Goal: Task Accomplishment & Management: Manage account settings

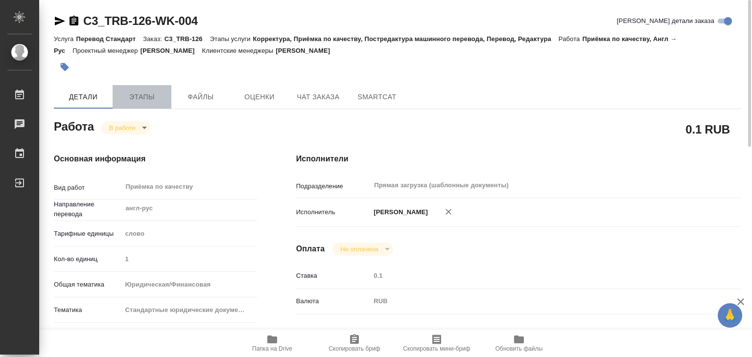
click at [131, 95] on span "Этапы" at bounding box center [142, 97] width 47 height 12
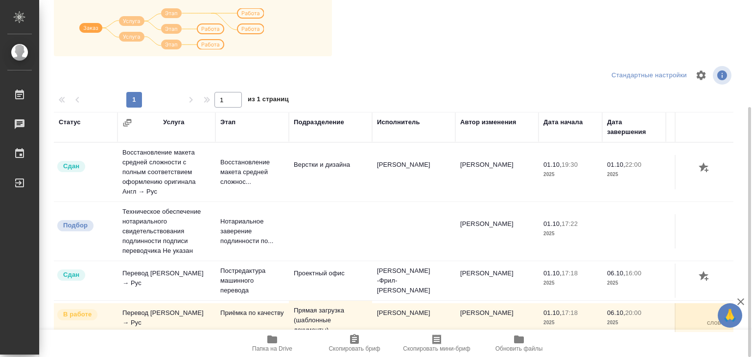
scroll to position [6, 0]
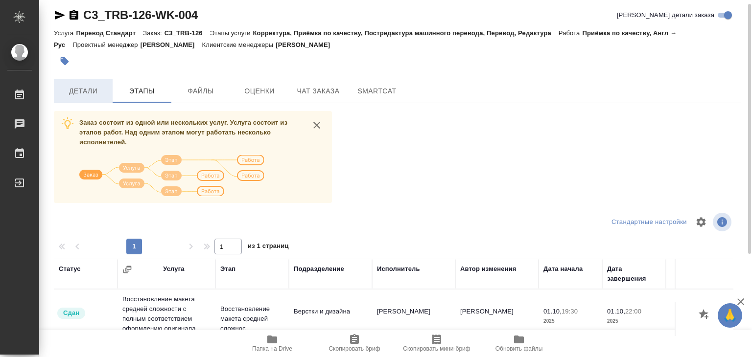
click at [96, 92] on span "Детали" at bounding box center [83, 91] width 47 height 12
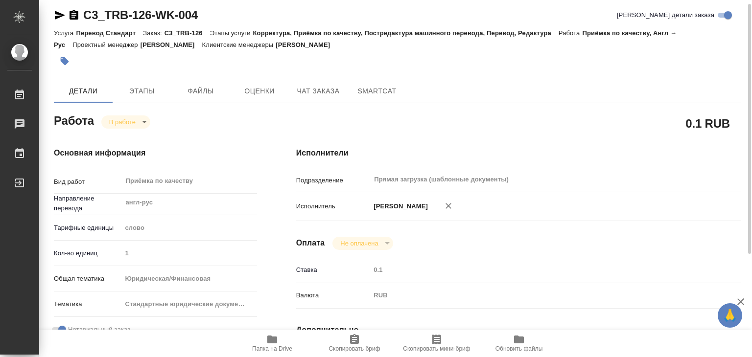
type textarea "x"
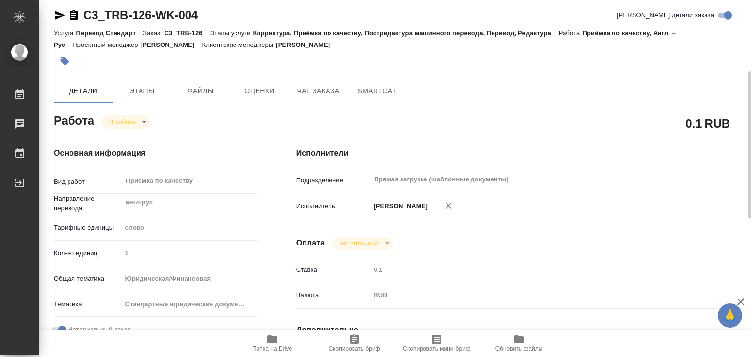
type textarea "x"
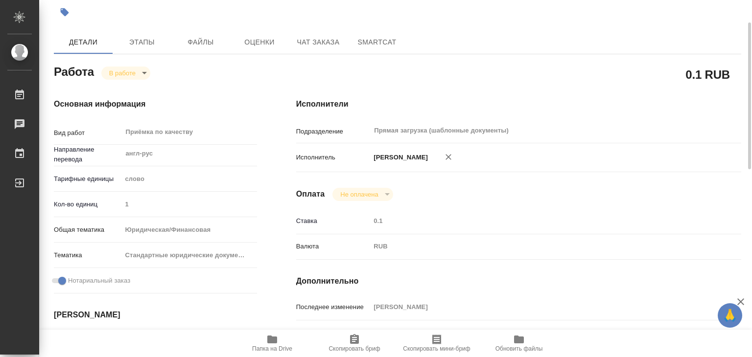
scroll to position [251, 0]
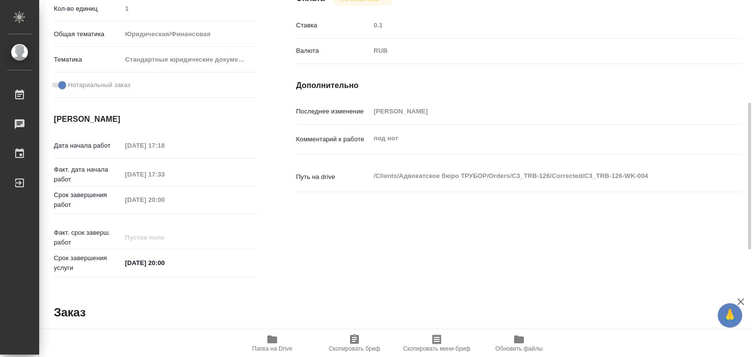
type textarea "x"
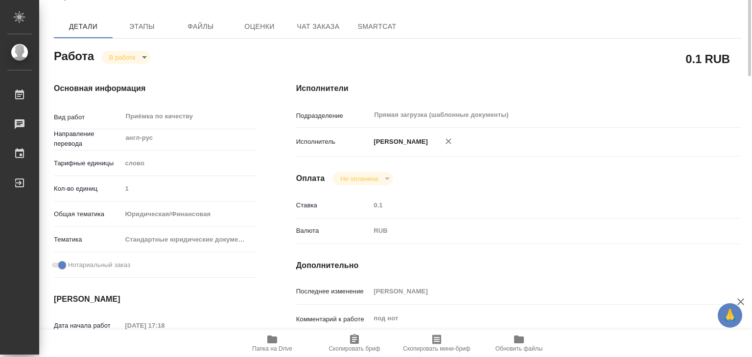
scroll to position [0, 0]
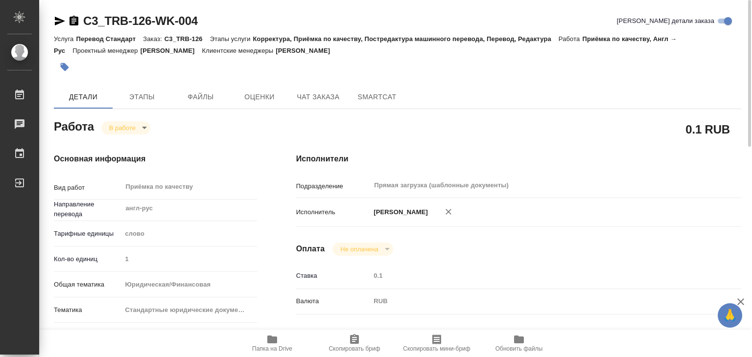
click at [71, 71] on button "button" at bounding box center [65, 67] width 22 height 22
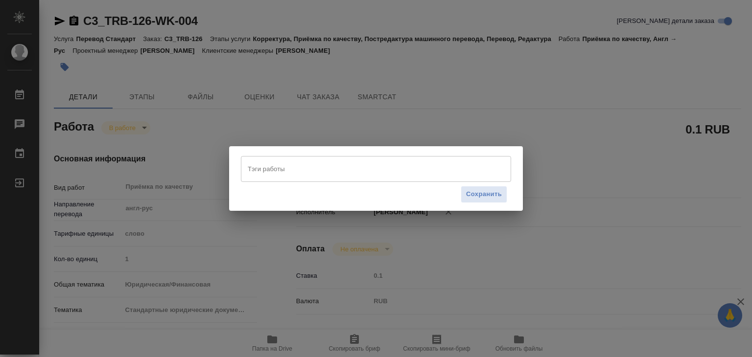
click at [344, 181] on div "Тэги работы" at bounding box center [376, 168] width 270 height 25
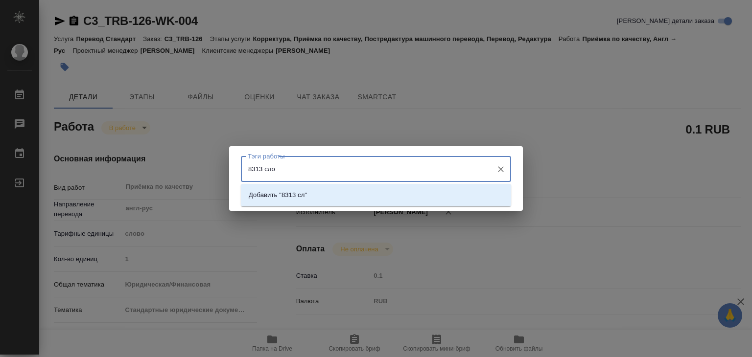
type input "8313 слов"
click at [348, 195] on li "Добавить "8313 слов"" at bounding box center [376, 196] width 270 height 18
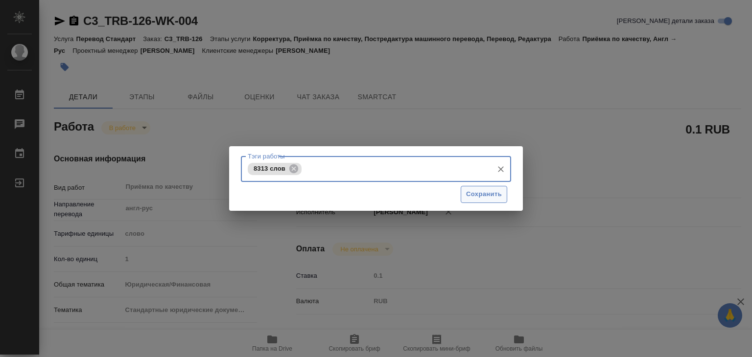
click at [482, 200] on span "Сохранить" at bounding box center [484, 194] width 36 height 11
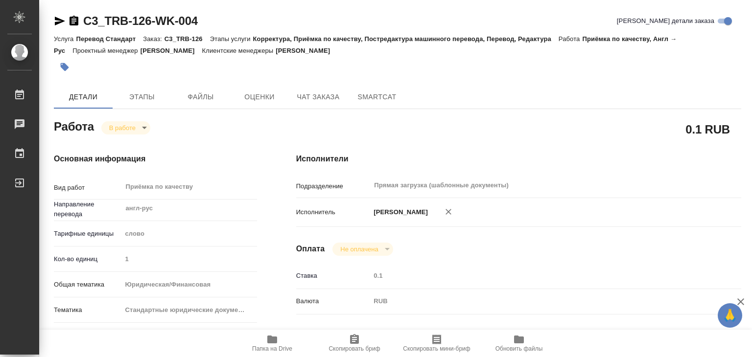
type input "inProgress"
type textarea "Приёмка по качеству"
type textarea "x"
type input "англ-рус"
type input "5a8b1489cc6b4906c91bfd90"
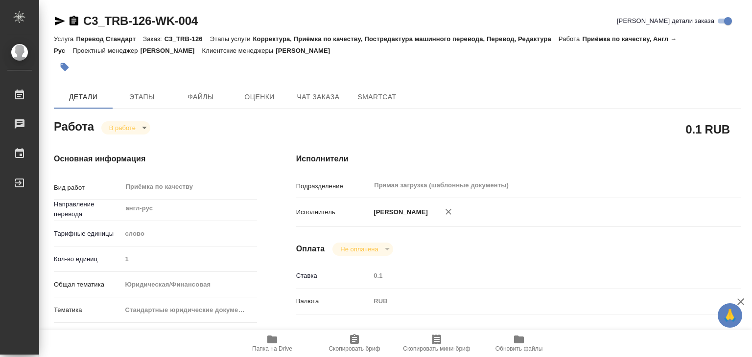
type input "1"
type input "yr-fn"
type input "5f647205b73bc97568ca66bf"
checkbox input "true"
type input "01.10.2025 17:18"
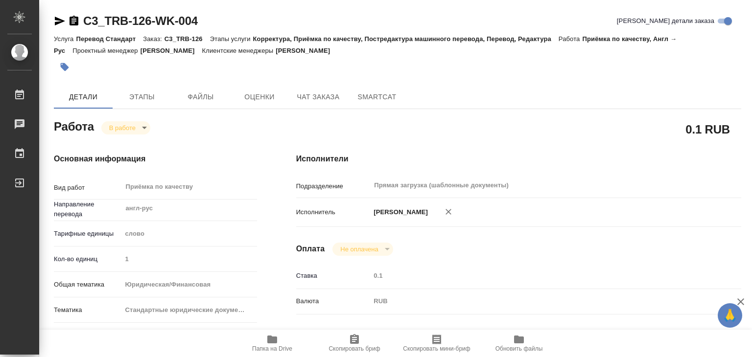
type input "06.10.2025 17:33"
type input "06.10.2025 20:00"
type input "Прямая загрузка (шаблонные документы)"
type input "notPayed"
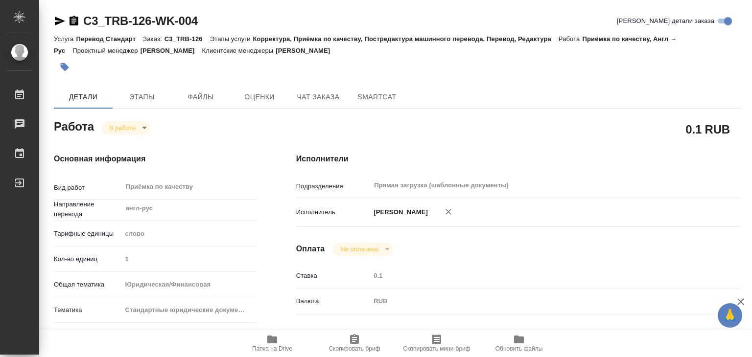
type input "0.1"
type input "RUB"
type input "Баданян Артак"
type textarea "под нот"
type textarea "x"
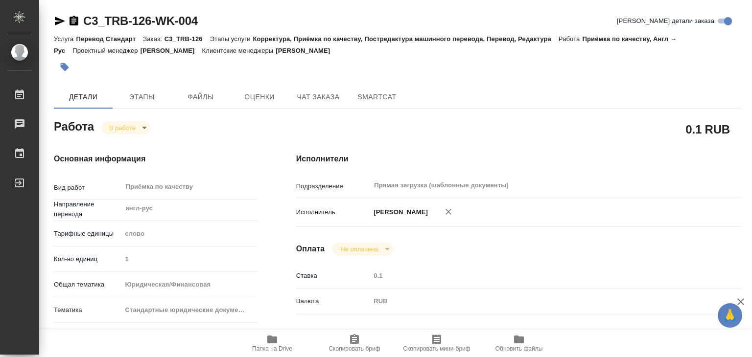
type textarea "/Clients/Адвокатское бюро ТРУБОР/Orders/C3_TRB-126/Corrected/C3_TRB-126-WK-004"
type textarea "x"
type input "C3_TRB-126"
type input "Перевод Стандарт"
type input "Корректура, Приёмка по качеству, Постредактура машинного перевода, Перевод, Ред…"
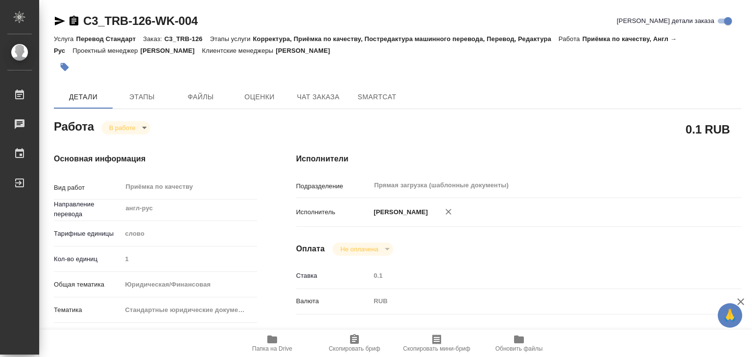
type input "Галишева Мария"
type input "Петрова Валерия"
type input "/Clients/Адвокатское бюро ТРУБОР/Orders/C3_TRB-126"
type textarea "x"
type textarea "Файл "Годовой отчет": необходимо перевести стр. 1-2 (титульные), 8 (только разд…"
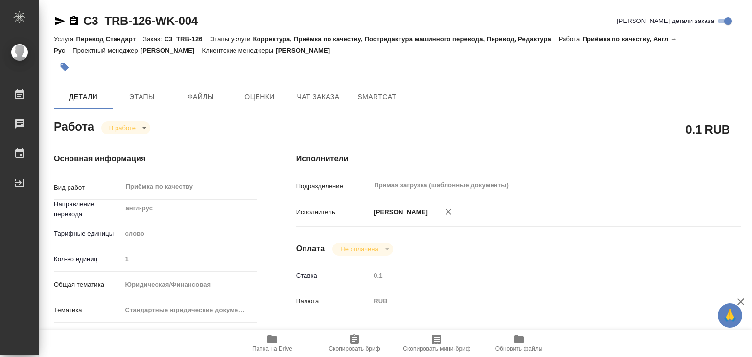
type textarea "x"
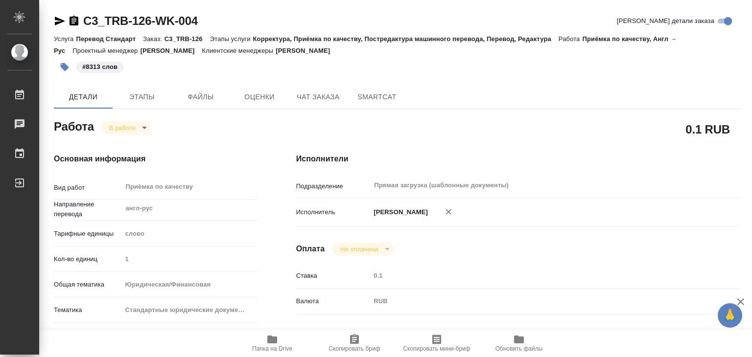
type textarea "x"
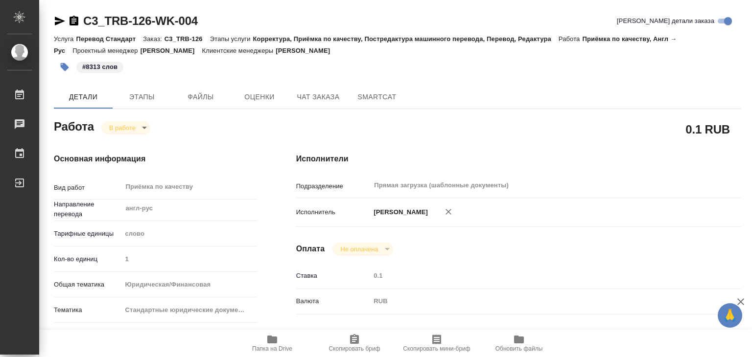
type textarea "x"
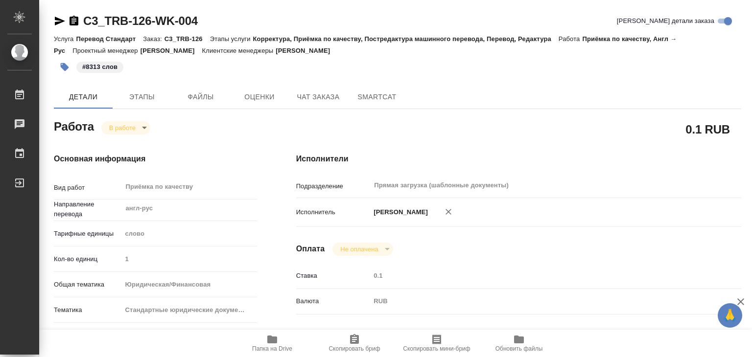
type textarea "x"
click at [136, 125] on body "🙏 .cls-1 fill:#fff; AWATERA Alilekova Valeriya Работы 0 Чаты График Выйти C3_TR…" at bounding box center [376, 178] width 752 height 357
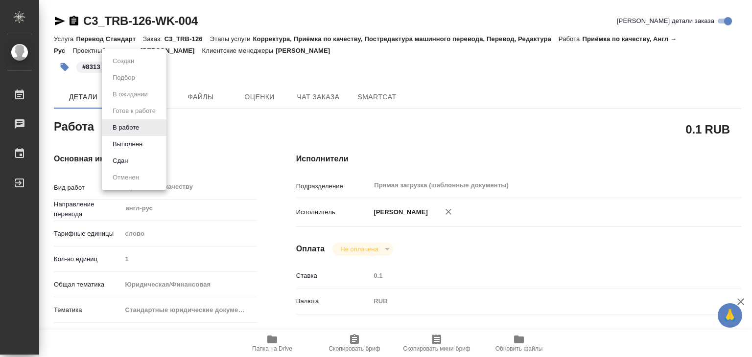
click at [149, 144] on li "Выполнен" at bounding box center [134, 144] width 65 height 17
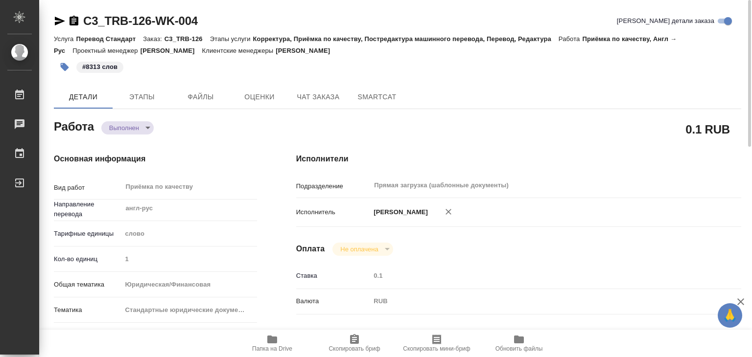
type textarea "x"
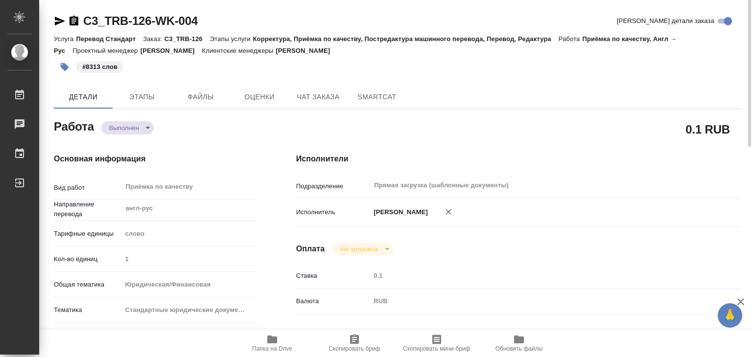
type textarea "x"
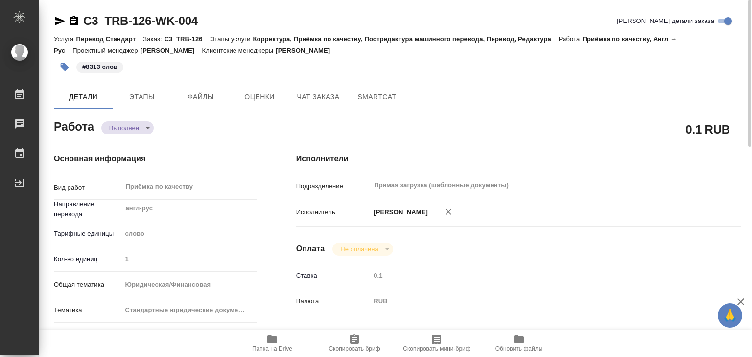
type textarea "x"
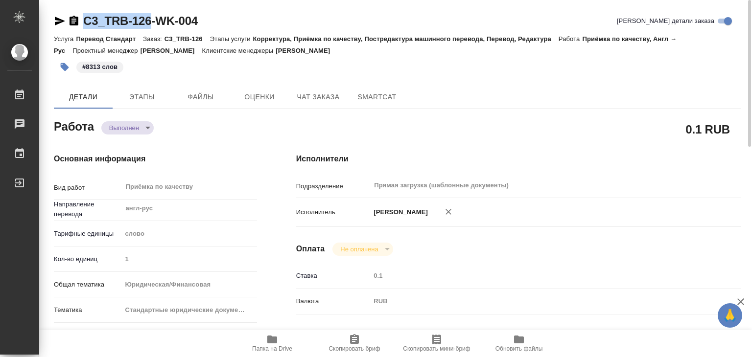
drag, startPoint x: 81, startPoint y: 8, endPoint x: 153, endPoint y: 24, distance: 73.6
type textarea "x"
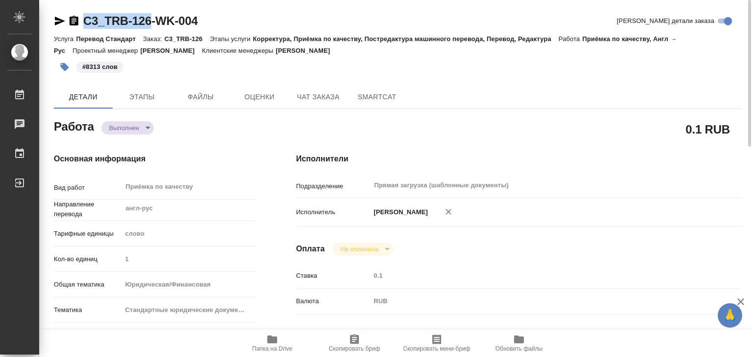
type textarea "x"
copy link "C3_TRB-126"
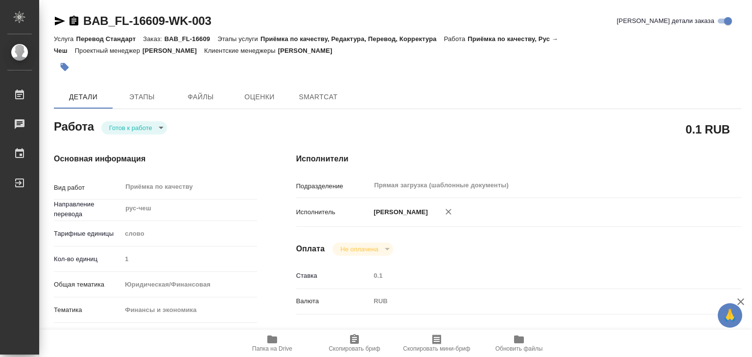
type textarea "x"
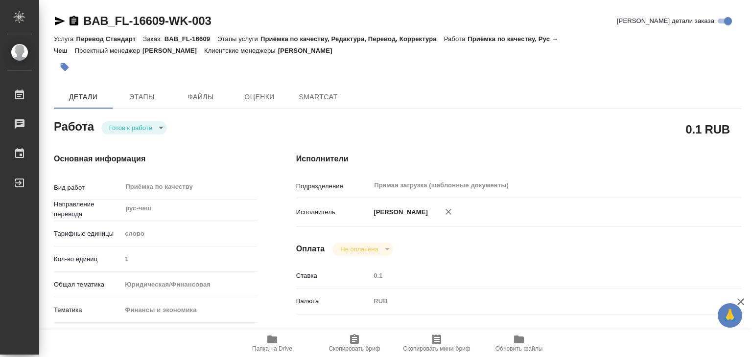
type textarea "x"
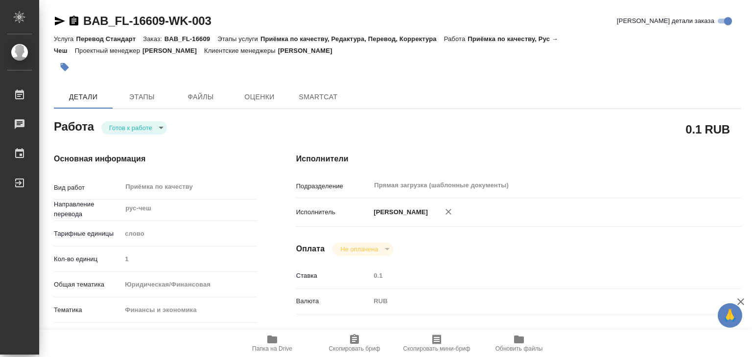
type textarea "x"
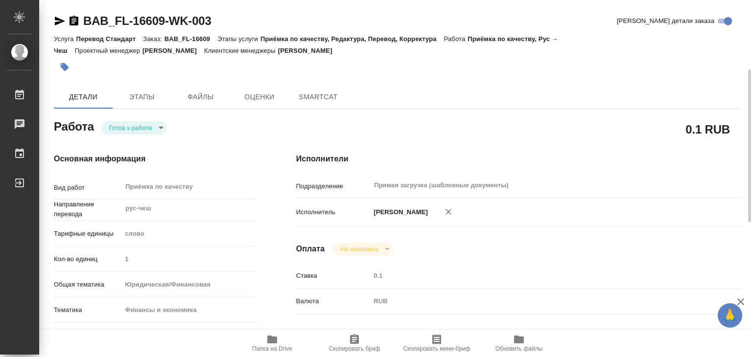
scroll to position [294, 0]
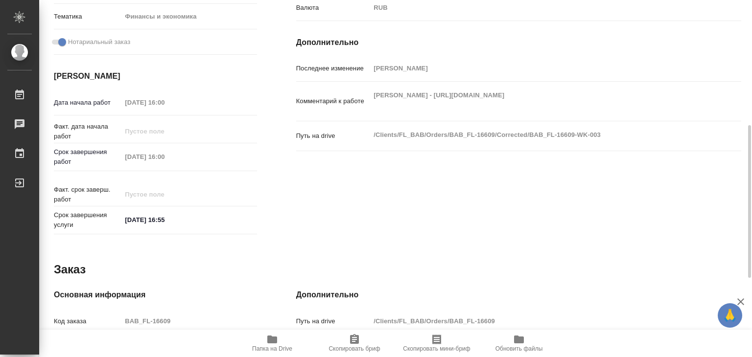
type textarea "x"
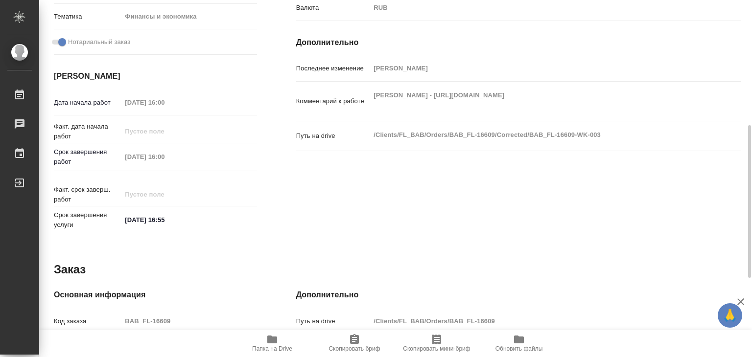
type textarea "x"
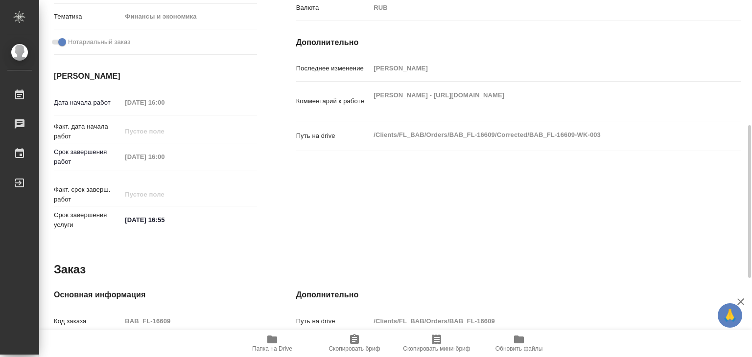
type textarea "x"
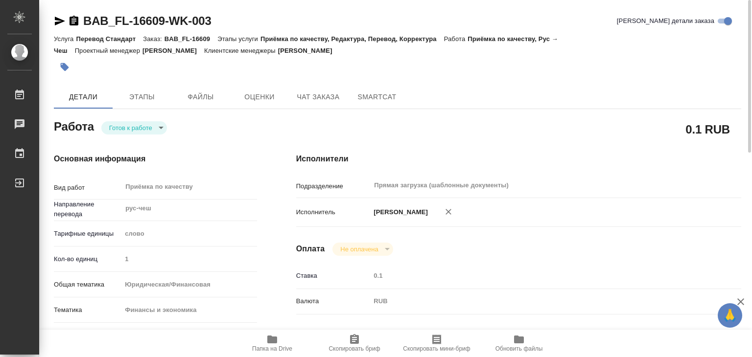
scroll to position [196, 0]
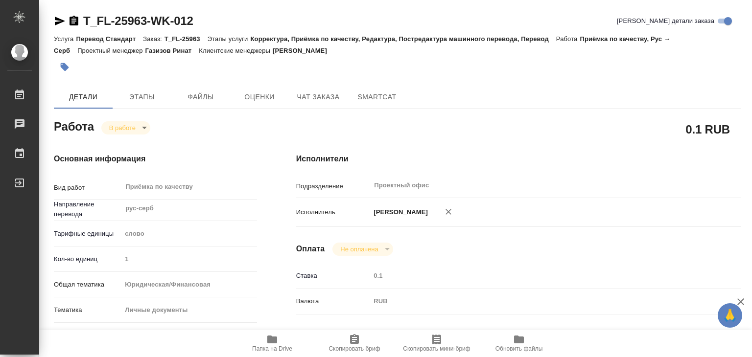
click at [271, 349] on span "Папка на Drive" at bounding box center [272, 349] width 40 height 7
click at [71, 67] on button "button" at bounding box center [65, 67] width 22 height 22
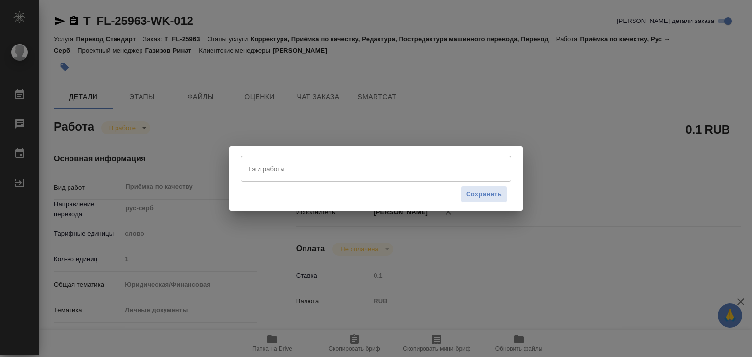
click at [264, 166] on input "Тэги работы" at bounding box center [366, 169] width 243 height 17
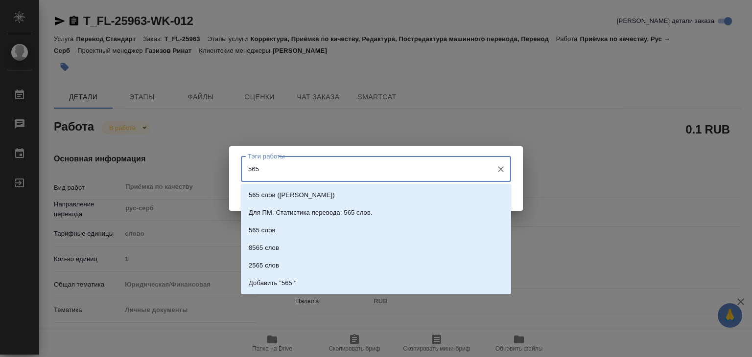
type input "565 с"
click at [279, 232] on li "565 слов" at bounding box center [376, 231] width 270 height 18
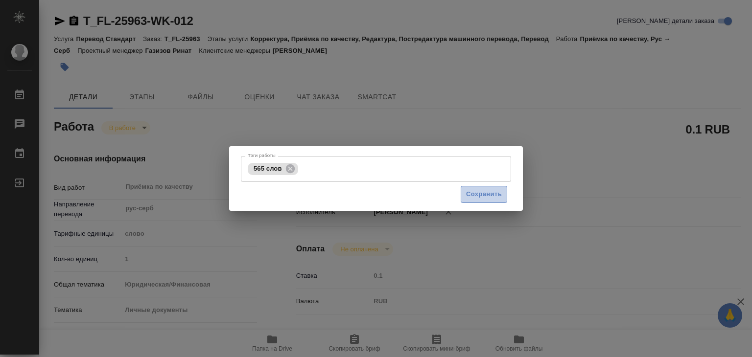
click at [476, 191] on span "Сохранить" at bounding box center [484, 194] width 36 height 11
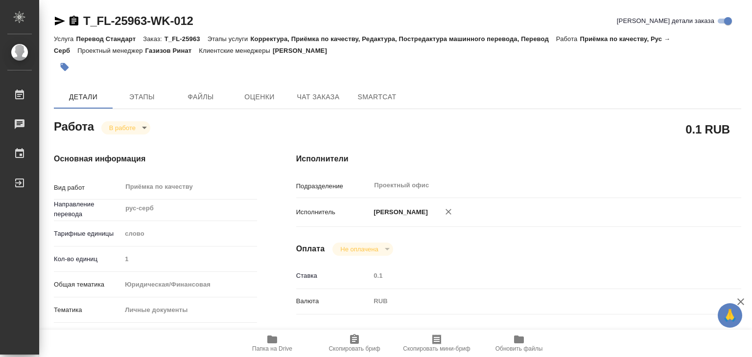
type input "inProgress"
type input "рус-серб"
type input "5a8b1489cc6b4906c91bfd90"
type input "1"
type input "yr-fn"
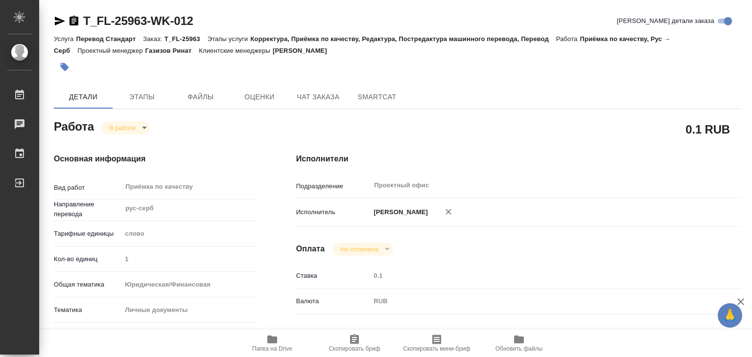
type input "5a8b8b956a9677013d343cfe"
checkbox input "true"
type input "[DATE] 13:00"
type input "[DATE] 15:15"
type input "[DATE] 14:00"
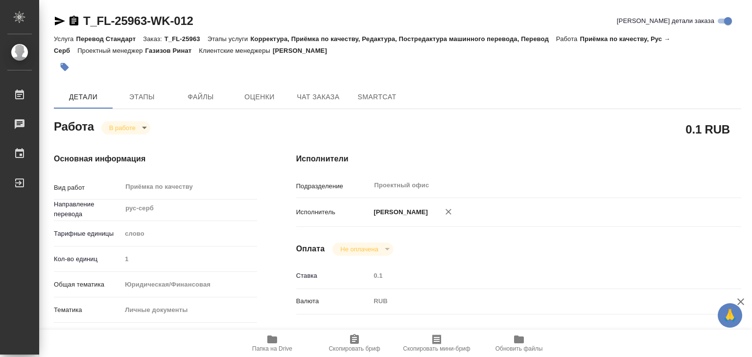
type input "[DATE] 21:00"
type input "Проектный офис"
type input "notPayed"
type input "0.1"
type input "RUB"
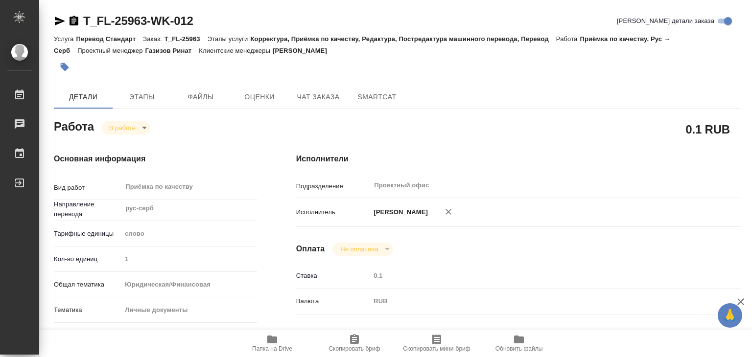
type input "[PERSON_NAME]"
type input "T_FL-25963"
type input "Перевод Стандарт"
type input "Корректура, Приёмка по качеству, Редактура, Постредактура машинного перевода, П…"
type input "Прохорова Анастасия"
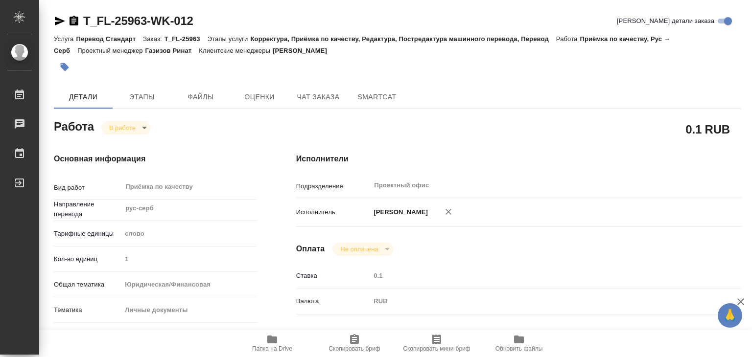
type input "Арсеньева Вера"
type input "/Clients/FL_T/Orders/T_FL-25963"
click at [118, 127] on body "🙏 .cls-1 fill:#fff; AWATERA Alilekova Valeriya Работы 0 Чаты График Выйти T_FL-…" at bounding box center [376, 178] width 752 height 357
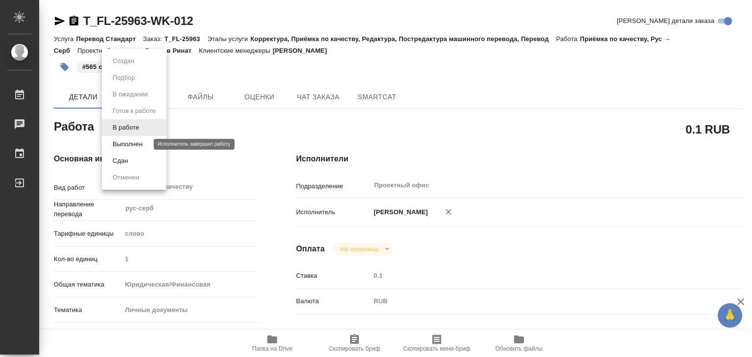
click at [135, 144] on button "Выполнен" at bounding box center [128, 144] width 36 height 11
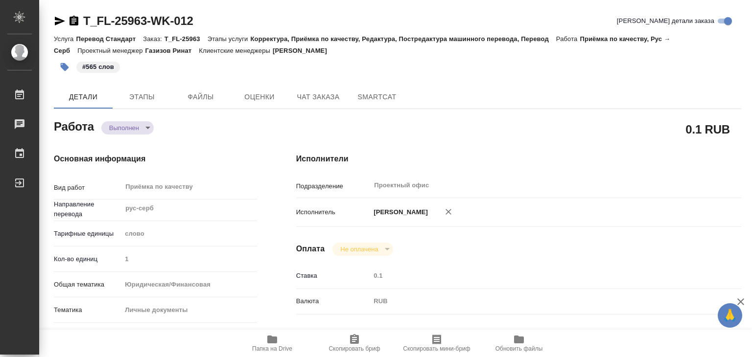
type textarea "x"
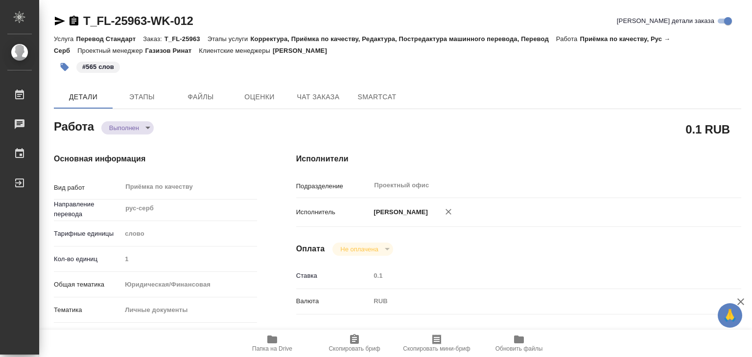
type textarea "x"
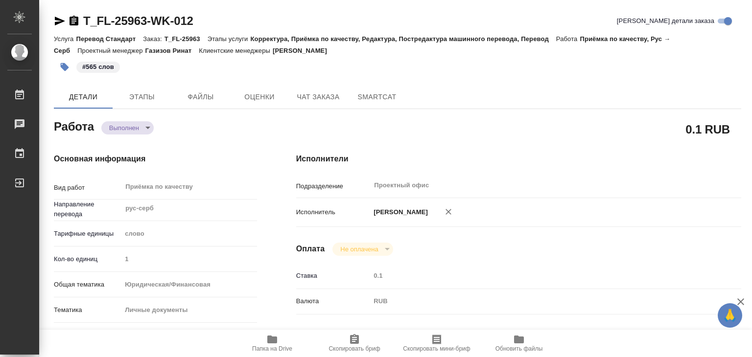
type textarea "x"
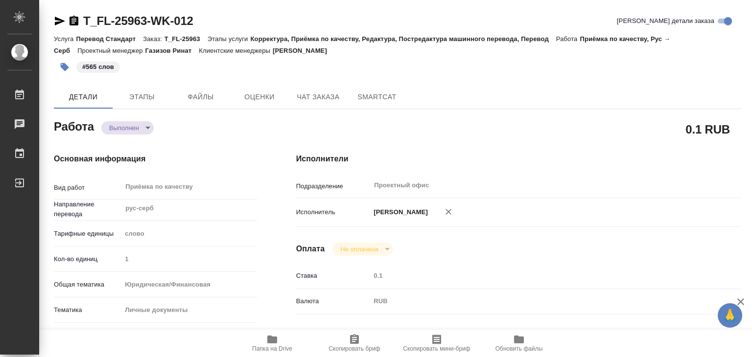
type textarea "x"
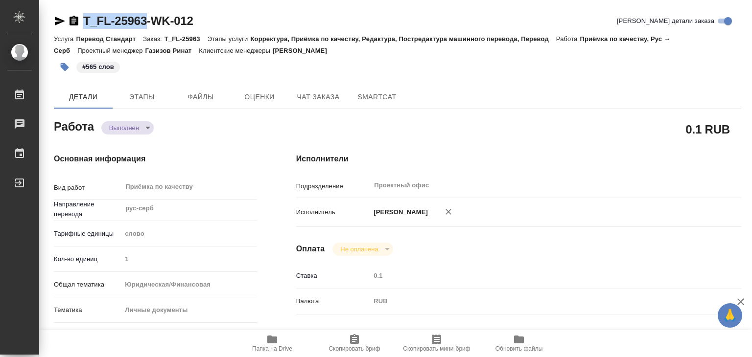
drag, startPoint x: 103, startPoint y: 12, endPoint x: 147, endPoint y: 26, distance: 45.8
copy link "T_FL-25963"
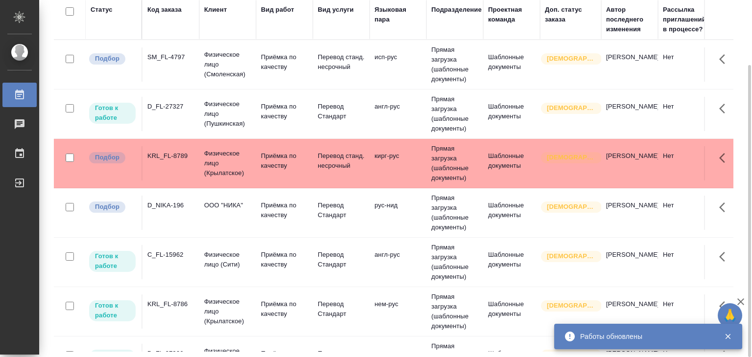
click at [188, 68] on td "SM_FL-4797" at bounding box center [171, 65] width 57 height 34
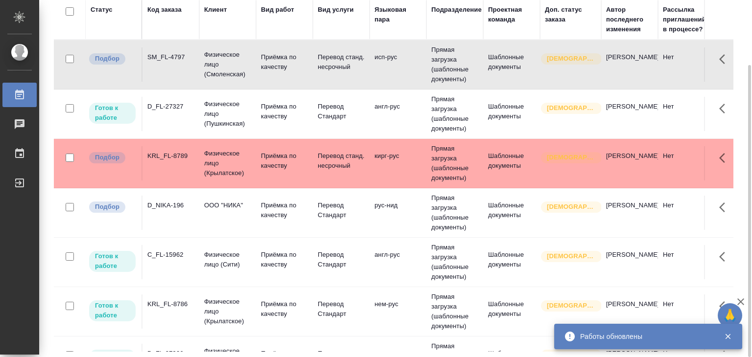
click at [186, 158] on div "KRL_FL-8789" at bounding box center [170, 156] width 47 height 10
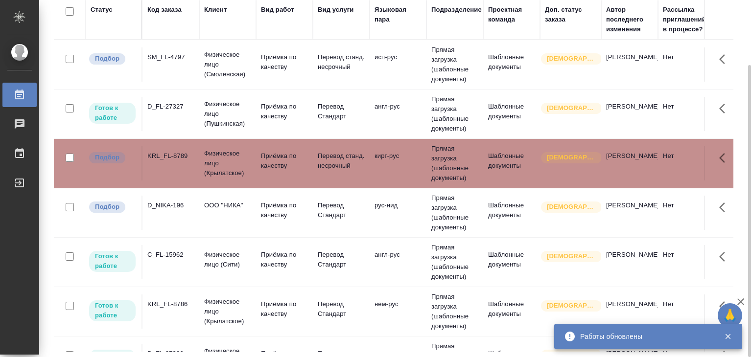
click at [207, 212] on td "ООО "НИКА"" at bounding box center [227, 213] width 57 height 34
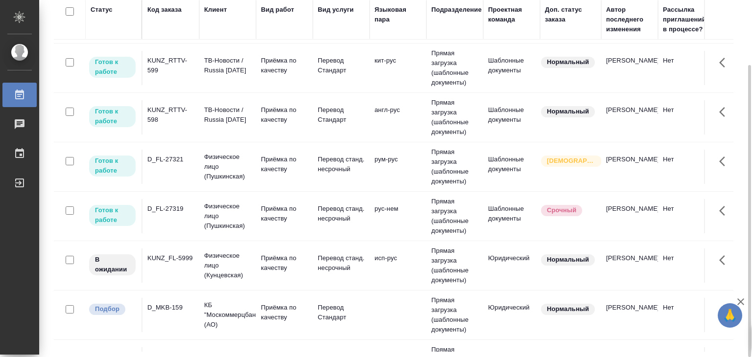
scroll to position [392, 0]
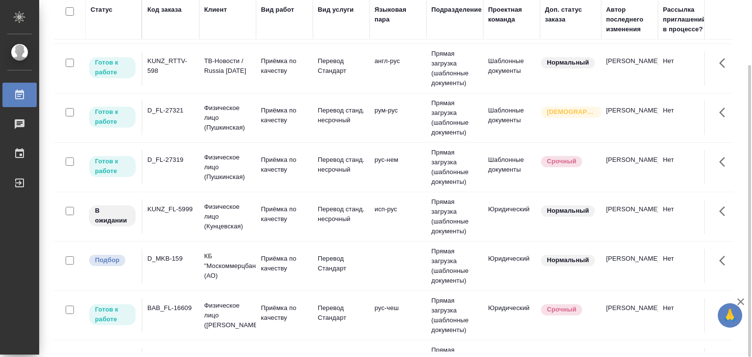
click at [172, 277] on td "D_MKB-159" at bounding box center [171, 266] width 57 height 34
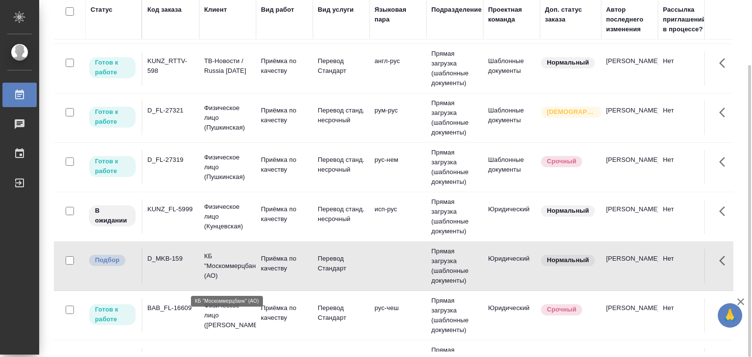
click at [216, 270] on p "КБ "Москоммерцбанк" (АО)" at bounding box center [227, 266] width 47 height 29
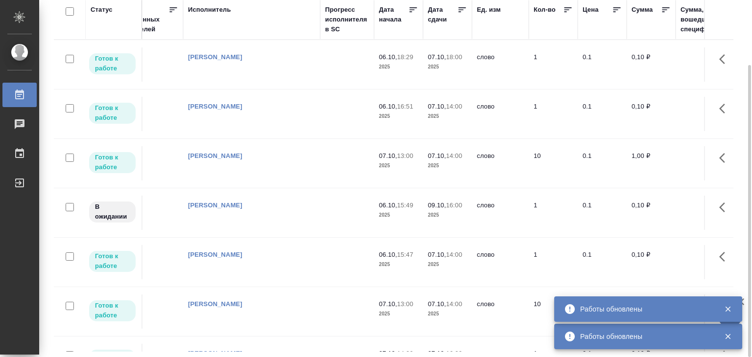
scroll to position [694, 0]
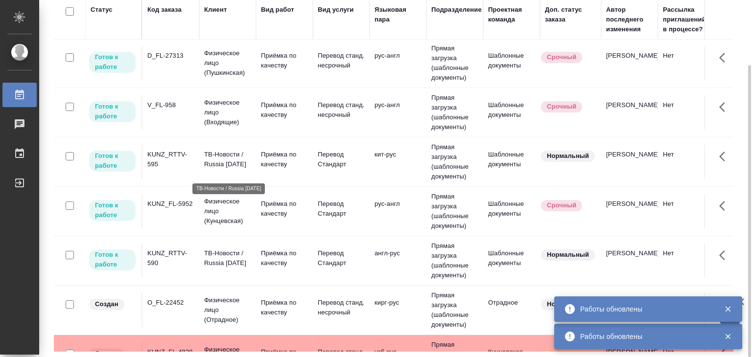
click at [217, 169] on p "ТВ-Новости / Russia Today" at bounding box center [227, 160] width 47 height 20
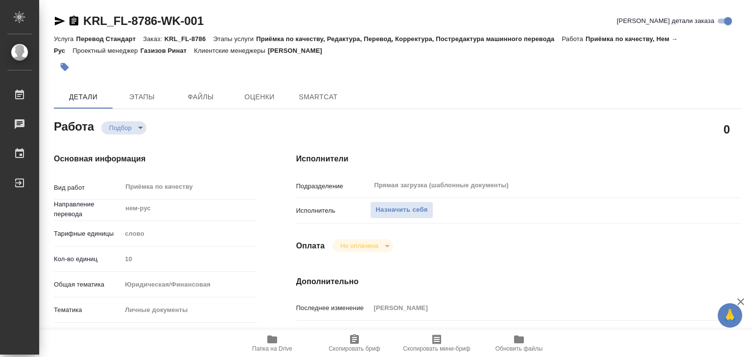
type textarea "x"
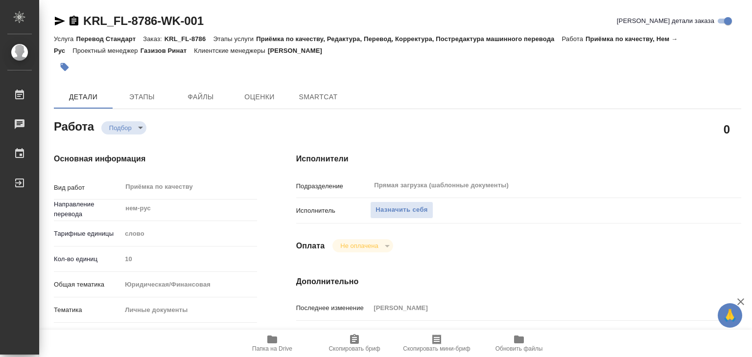
type textarea "x"
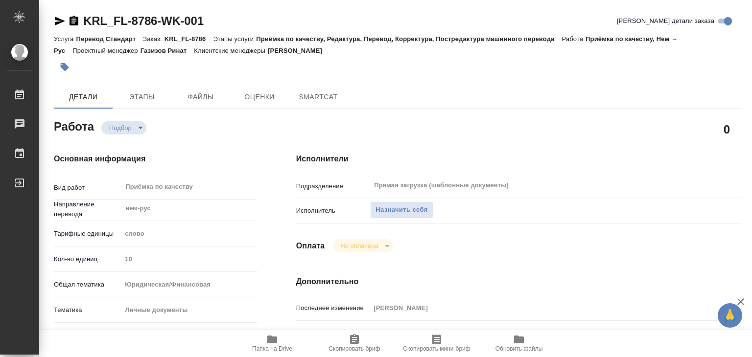
type textarea "x"
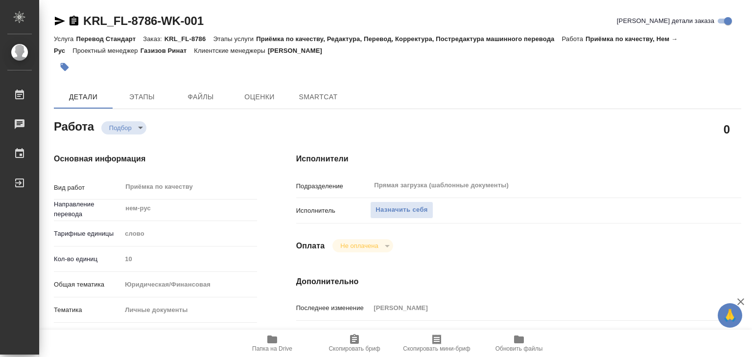
type textarea "x"
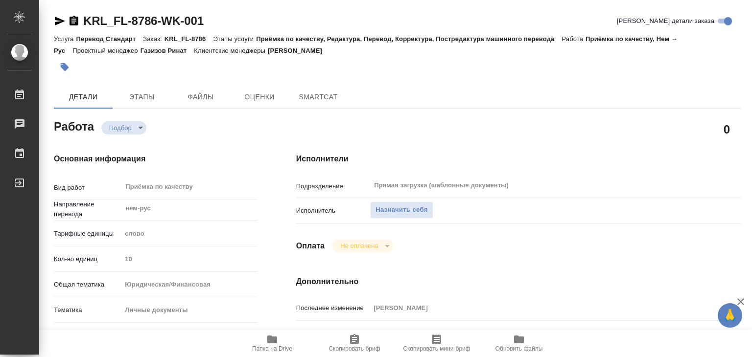
type textarea "x"
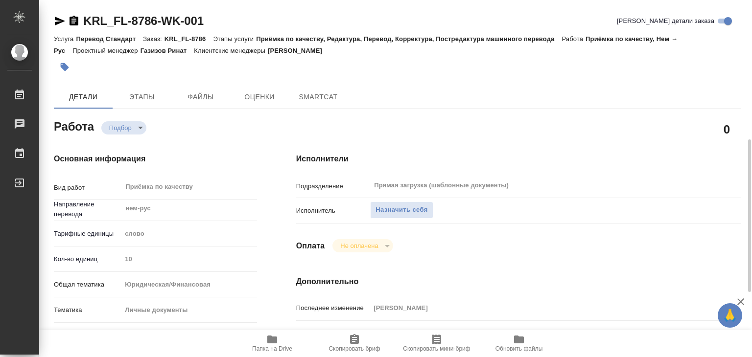
scroll to position [196, 0]
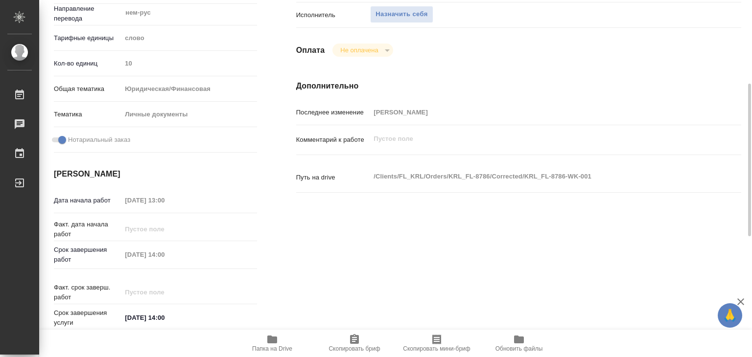
type textarea "x"
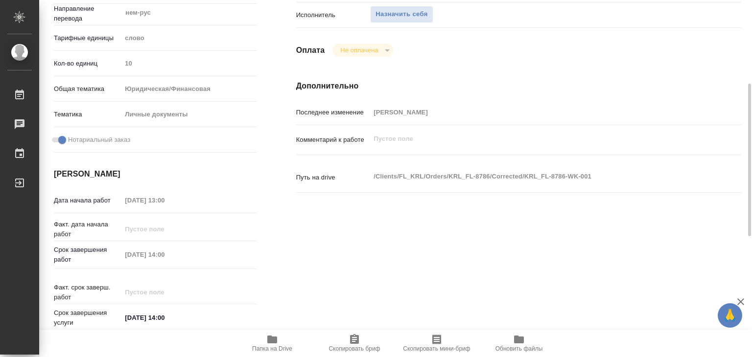
type textarea "x"
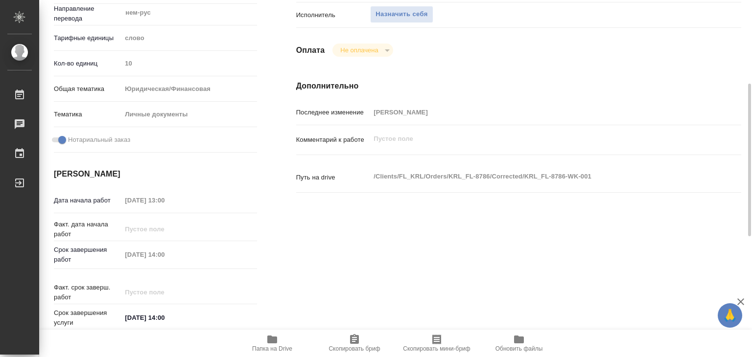
scroll to position [0, 0]
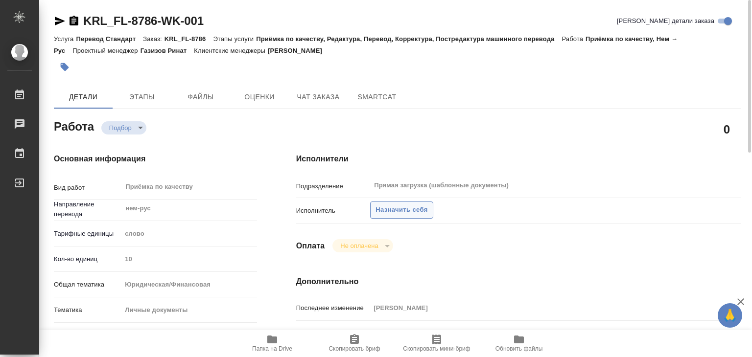
type textarea "x"
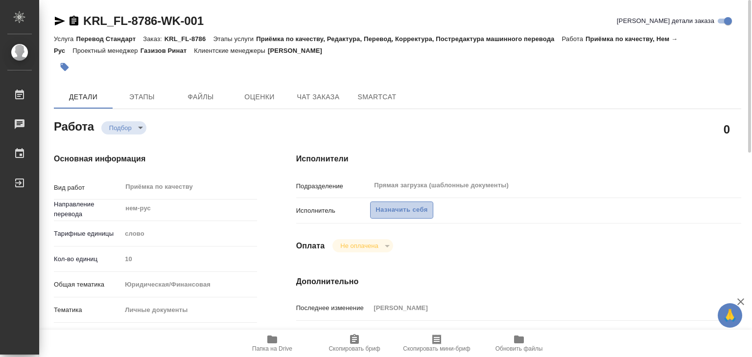
click at [395, 212] on span "Назначить себя" at bounding box center [402, 210] width 52 height 11
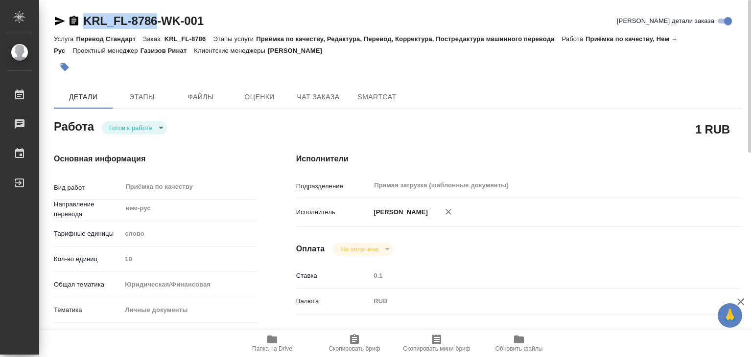
drag, startPoint x: 78, startPoint y: 7, endPoint x: 156, endPoint y: 20, distance: 79.3
copy link "KRL_FL-8786"
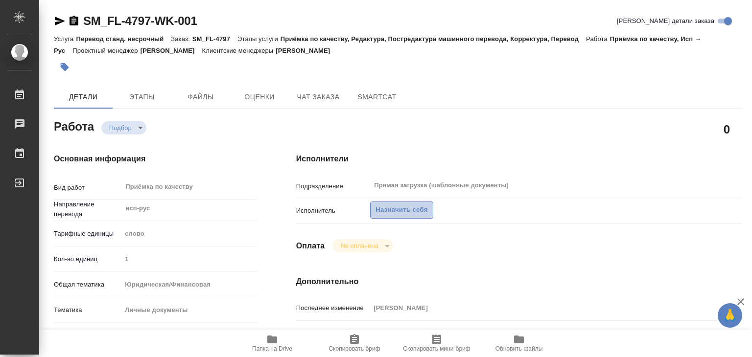
click at [388, 212] on span "Назначить себя" at bounding box center [402, 210] width 52 height 11
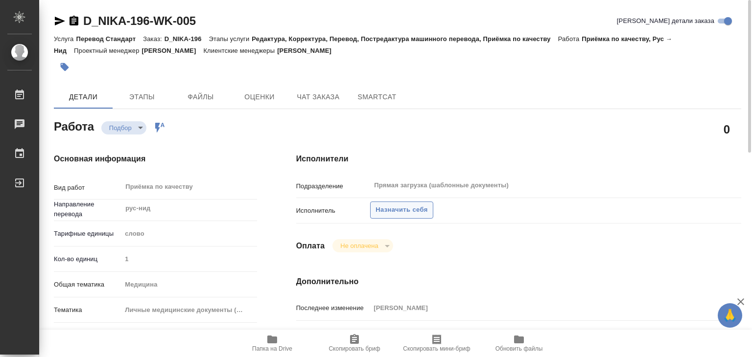
click at [392, 210] on span "Назначить себя" at bounding box center [402, 210] width 52 height 11
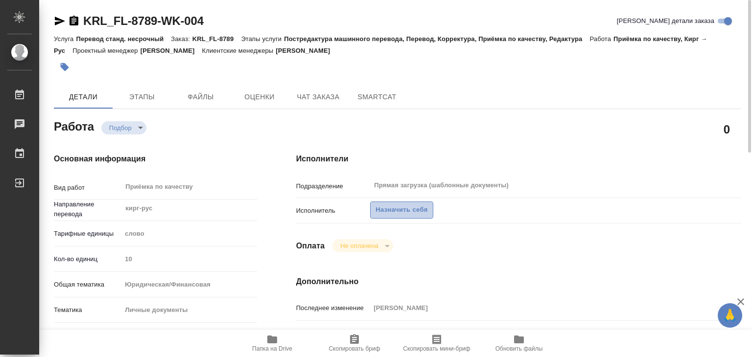
click at [387, 210] on span "Назначить себя" at bounding box center [402, 210] width 52 height 11
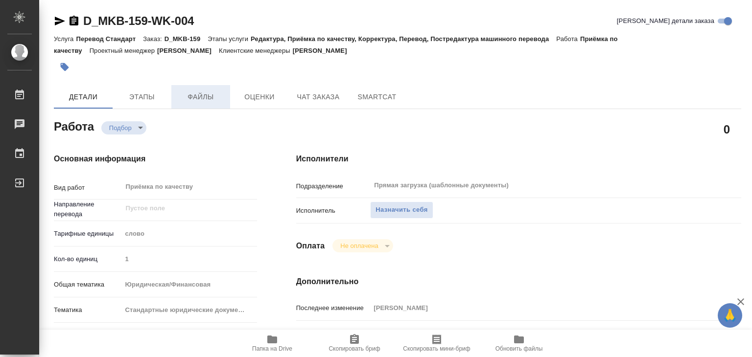
type textarea "x"
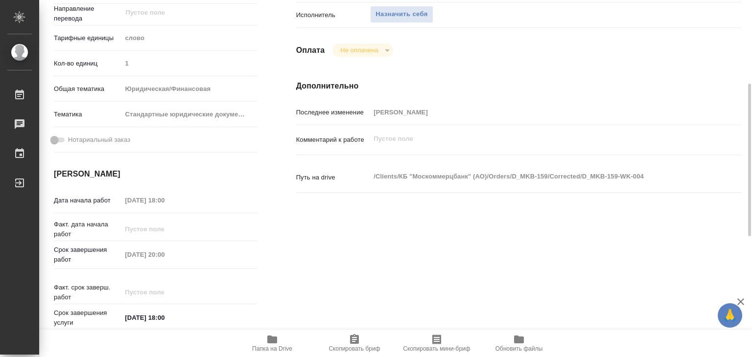
type textarea "x"
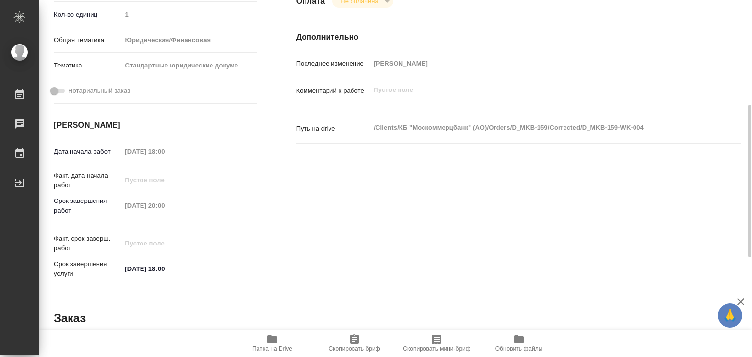
scroll to position [98, 0]
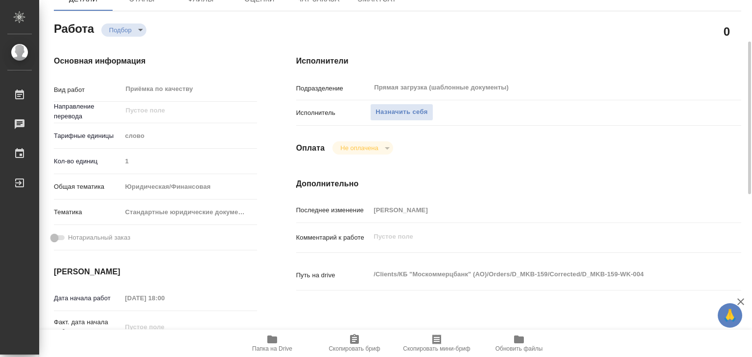
type textarea "x"
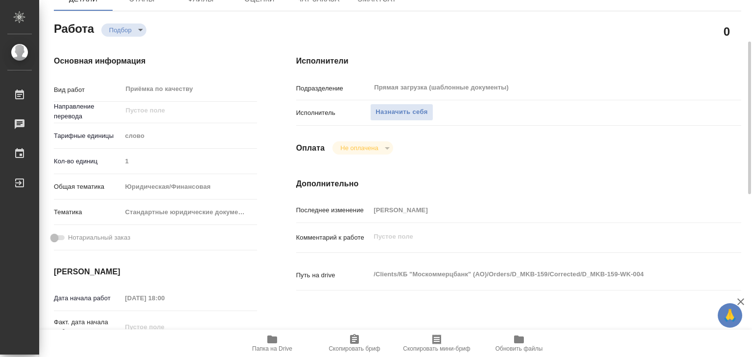
scroll to position [0, 0]
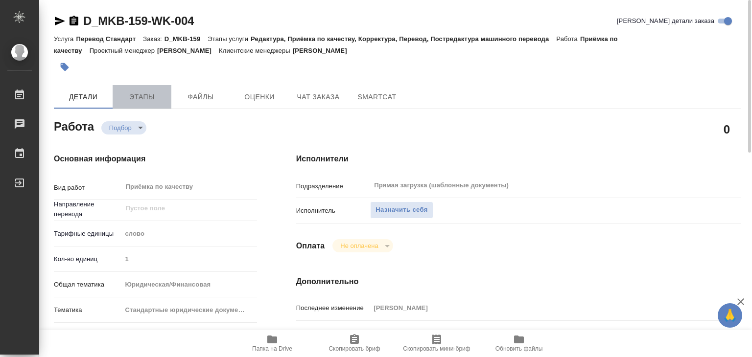
click at [130, 94] on span "Этапы" at bounding box center [142, 97] width 47 height 12
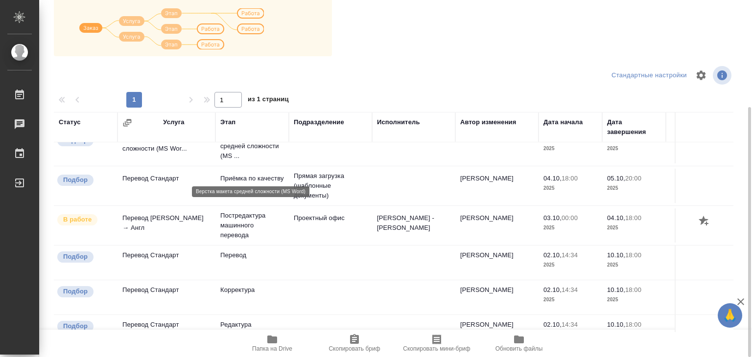
scroll to position [144, 0]
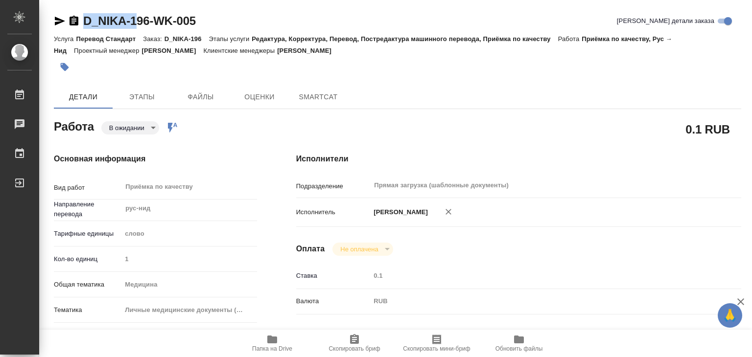
type textarea "x"
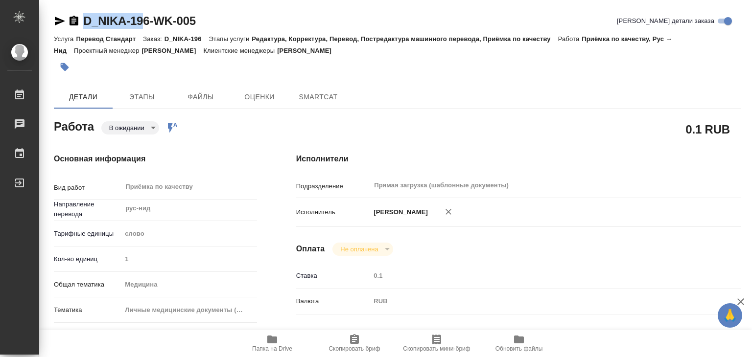
type textarea "x"
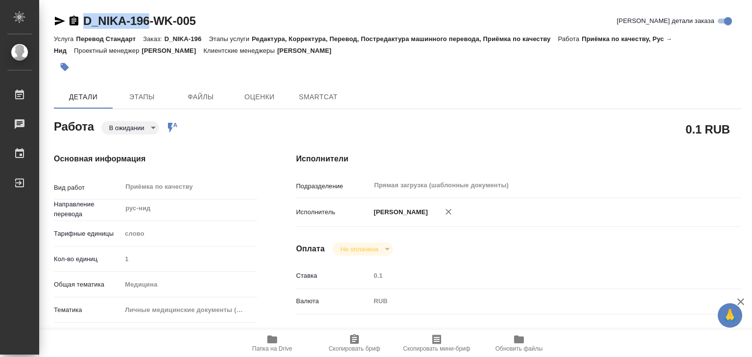
drag, startPoint x: 76, startPoint y: 6, endPoint x: 147, endPoint y: 23, distance: 72.3
type textarea "x"
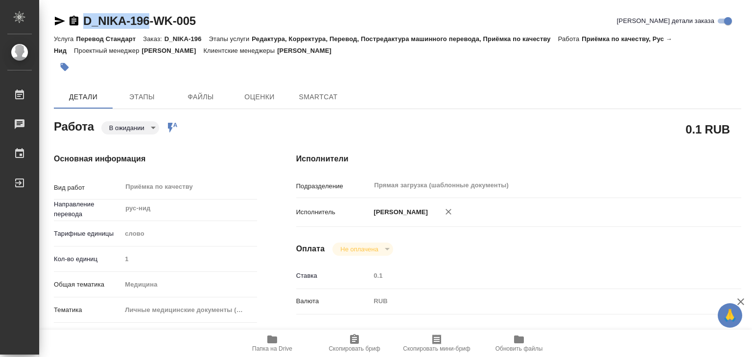
type textarea "x"
copy link "D_NIKA-196"
type textarea "x"
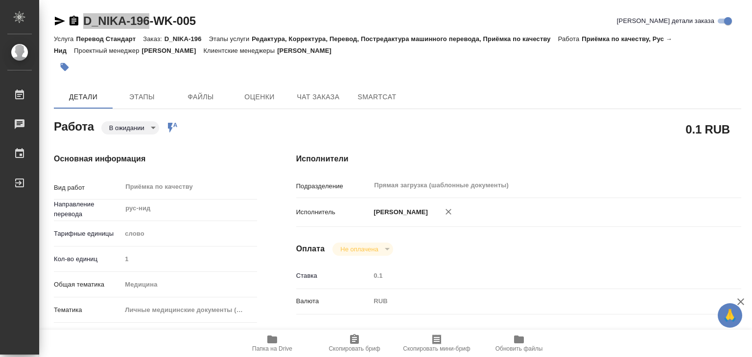
type textarea "x"
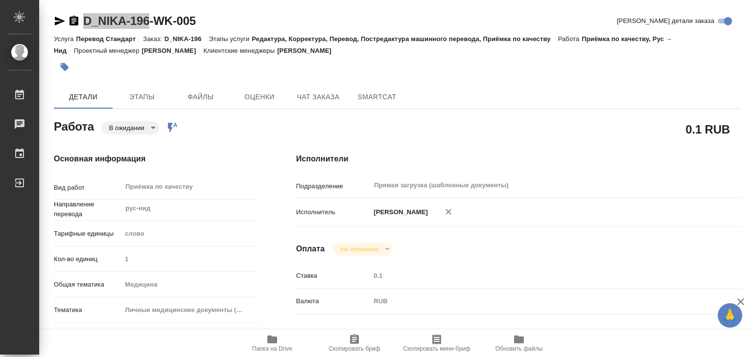
type textarea "x"
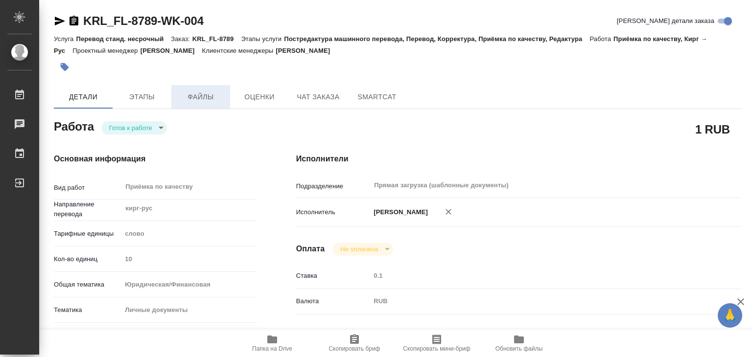
click at [178, 104] on button "Файлы" at bounding box center [200, 97] width 59 height 24
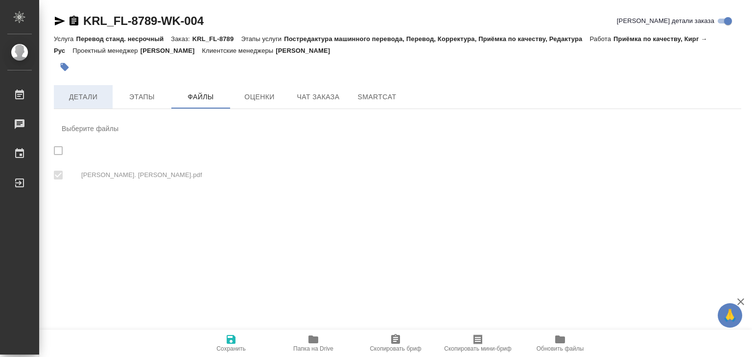
checkbox input "true"
click at [76, 106] on button "Детали" at bounding box center [83, 97] width 59 height 24
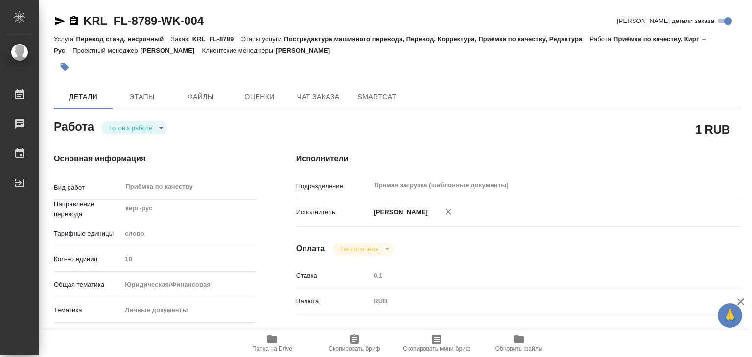
type textarea "x"
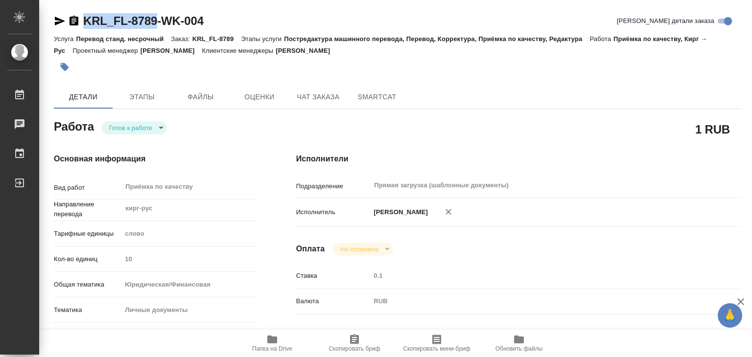
drag, startPoint x: 72, startPoint y: 5, endPoint x: 157, endPoint y: 16, distance: 85.4
copy link "KRL_FL-8789"
type textarea "x"
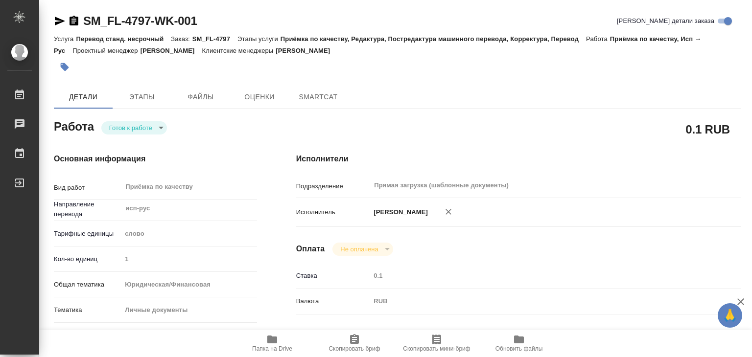
type textarea "x"
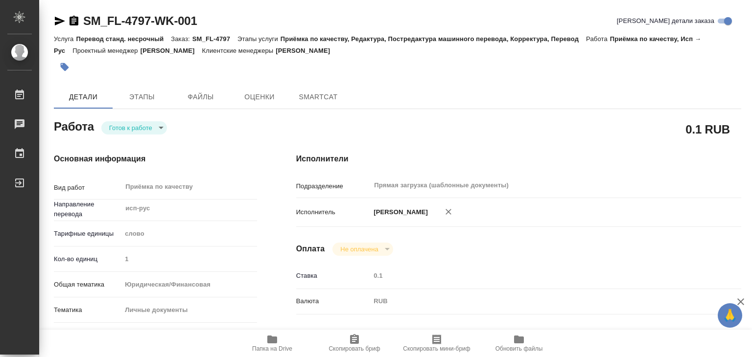
type textarea "x"
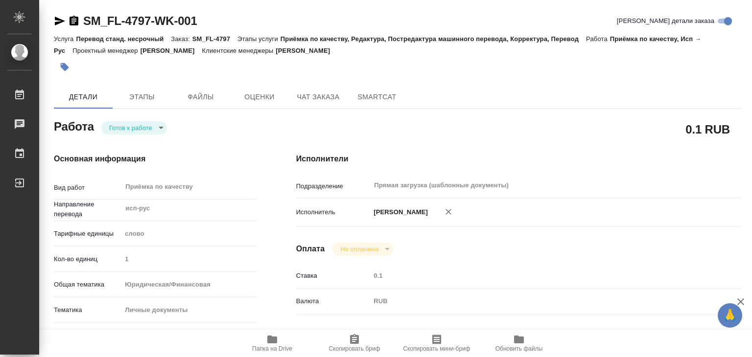
type textarea "x"
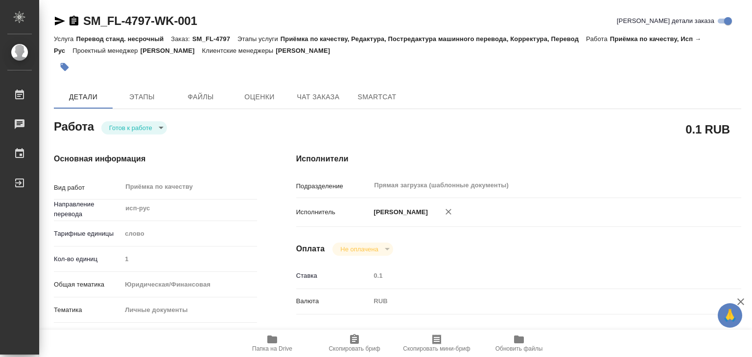
type textarea "x"
click at [197, 95] on span "Файлы" at bounding box center [200, 97] width 47 height 12
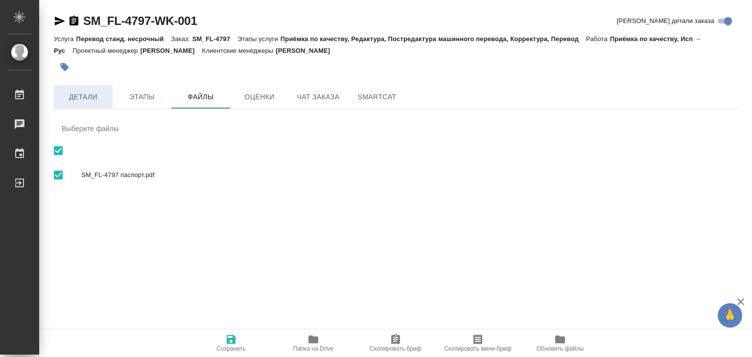
click at [88, 95] on span "Детали" at bounding box center [83, 97] width 47 height 12
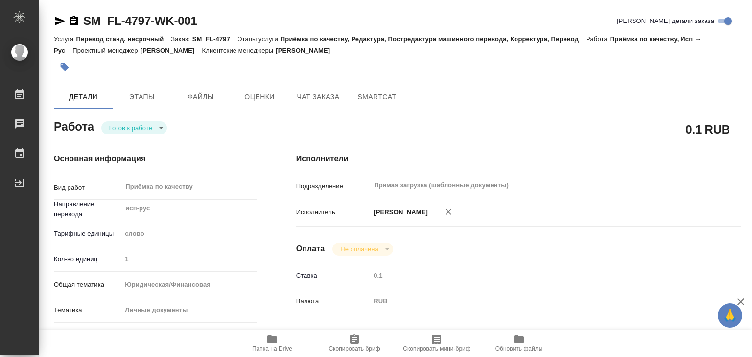
type textarea "x"
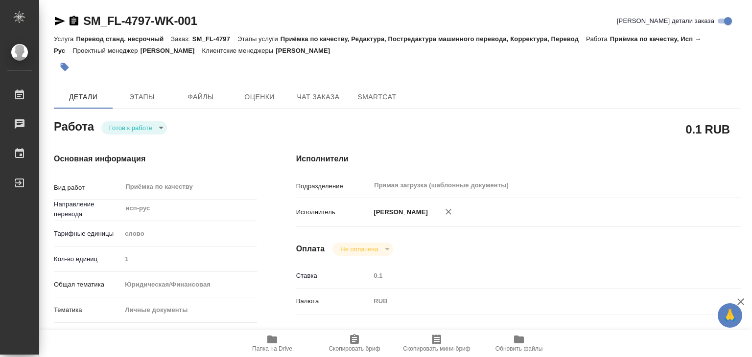
type textarea "x"
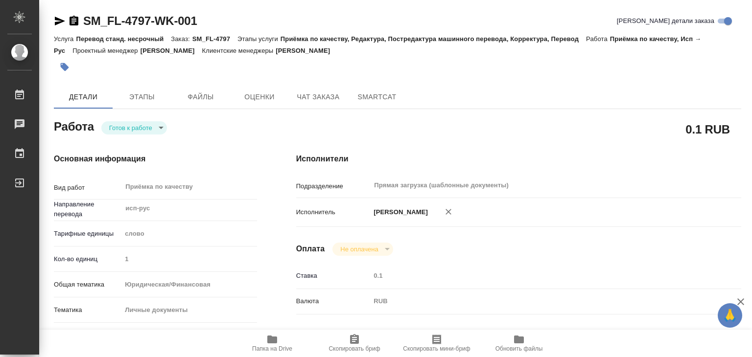
type textarea "x"
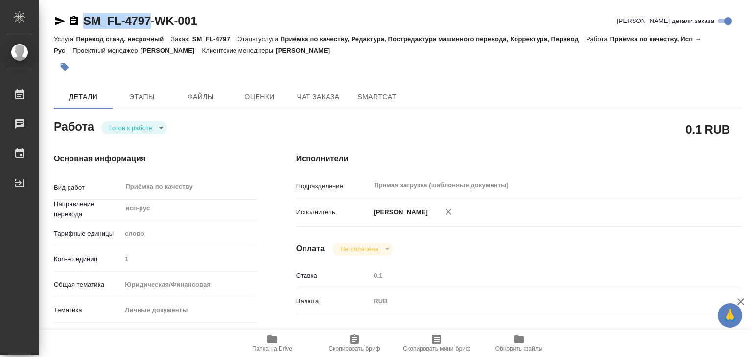
drag, startPoint x: 82, startPoint y: 9, endPoint x: 151, endPoint y: 20, distance: 69.8
copy link "SM_FL-4797"
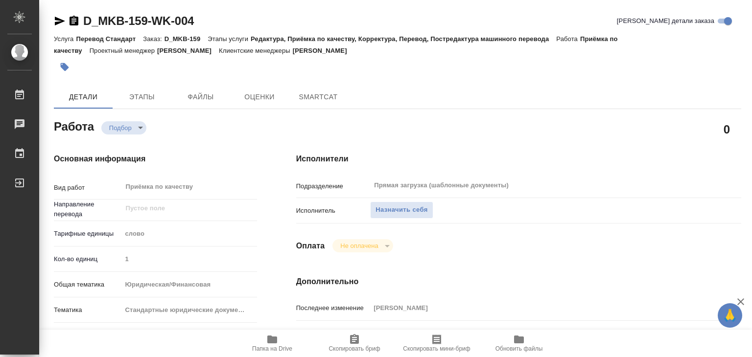
type textarea "x"
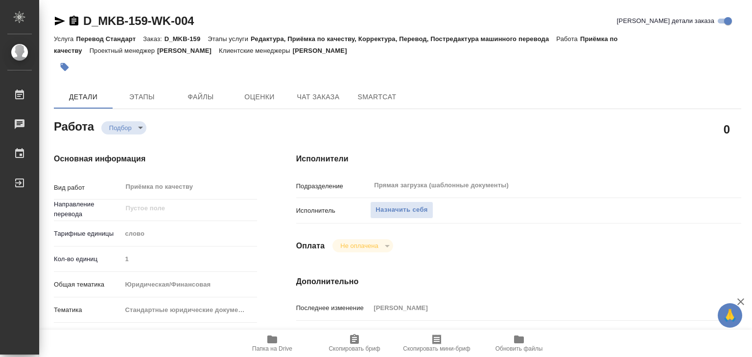
type textarea "x"
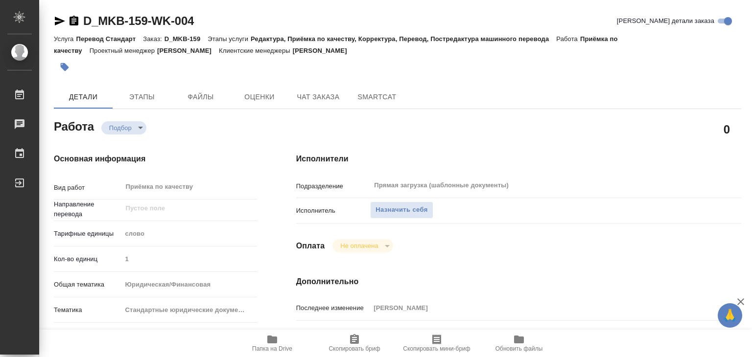
type textarea "x"
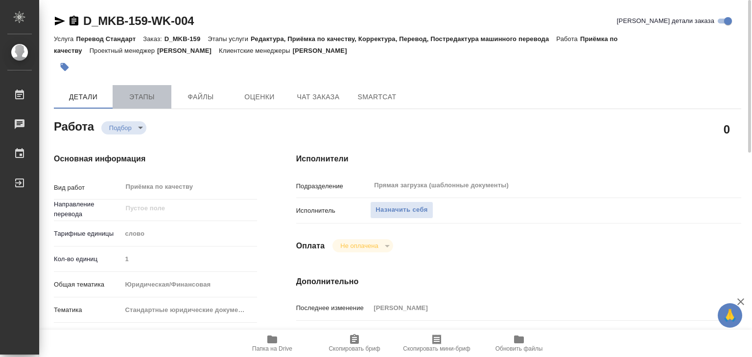
click at [142, 104] on button "Этапы" at bounding box center [142, 97] width 59 height 24
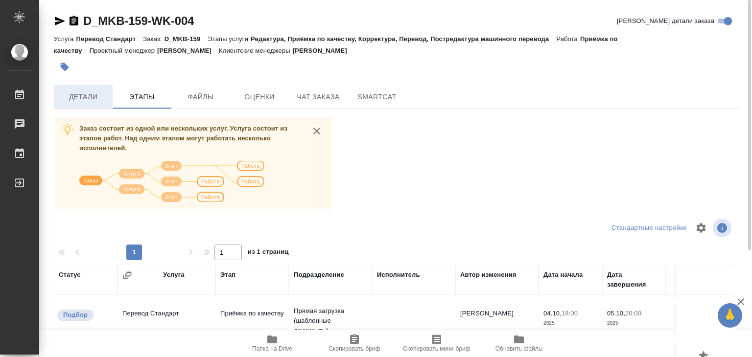
click at [79, 108] on button "Детали" at bounding box center [83, 97] width 59 height 24
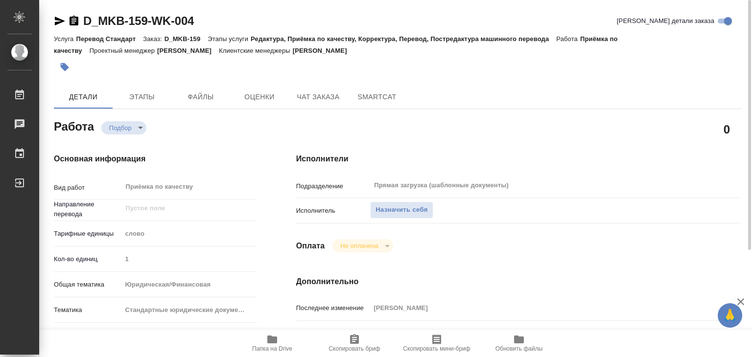
type textarea "x"
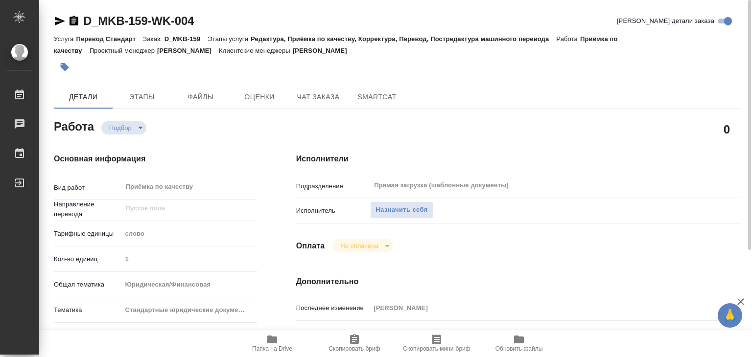
type textarea "x"
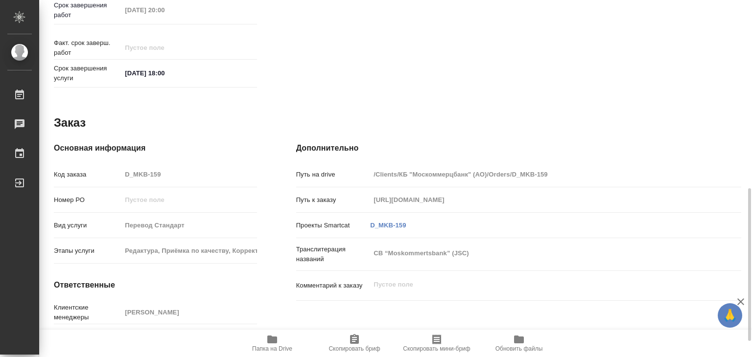
type textarea "x"
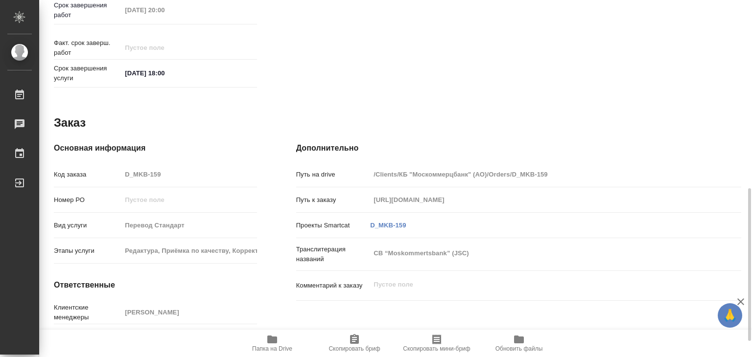
scroll to position [478, 0]
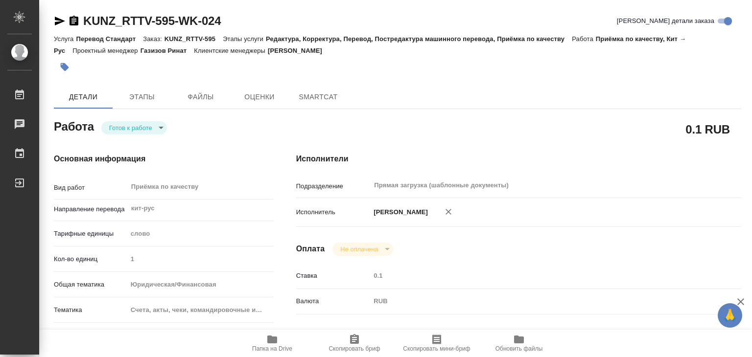
type textarea "x"
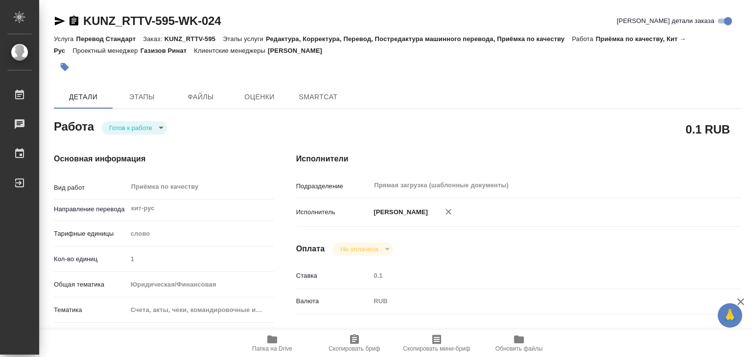
type input "readyForWork"
type textarea "Приёмка по качеству"
type textarea "x"
type input "кит-рус"
type input "5a8b1489cc6b4906c91bfd90"
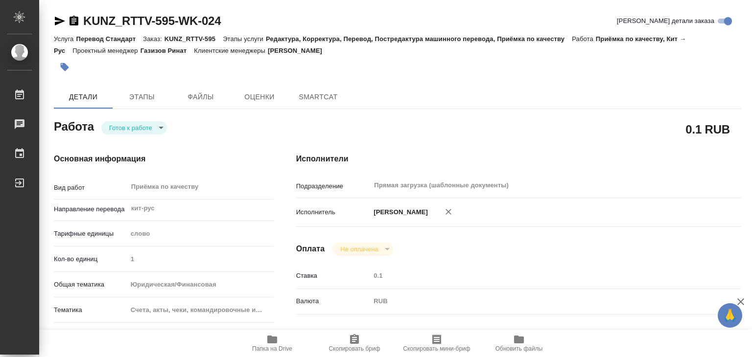
type input "1"
type input "yr-fn"
type input "5f647205b73bc97568ca66c0"
type input "06.10.2025 19:00"
type input "06.10.2025 22:00"
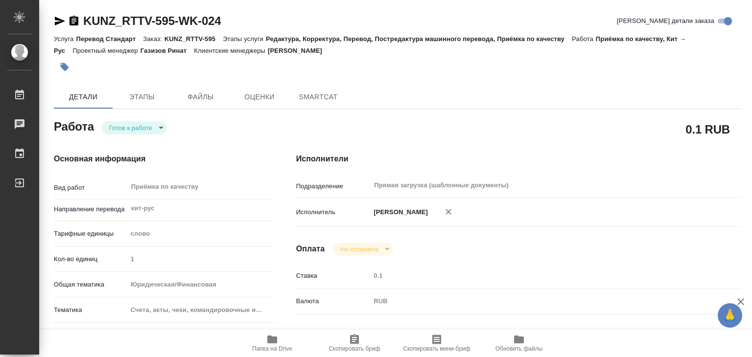
type input "09.10.2025 17:00"
type input "Прямая загрузка (шаблонные документы)"
type input "notPayed"
type input "[PERSON_NAME]"
type textarea "x"
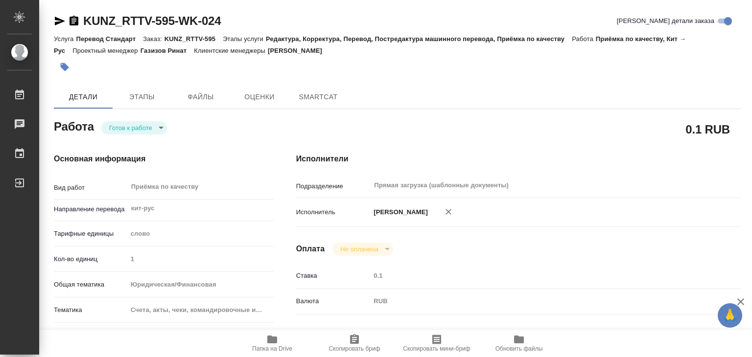
type textarea "/Clients/RT/Orders/KUNZ_RTTV-595/Corrected/KUNZ_RTTV-595-WK-024"
type textarea "x"
type input "KUNZ_RTTV-595"
type input "Перевод Стандарт"
type input "Редактура, Корректура, Перевод, Постредактура машинного перевода, Приёмка по ка…"
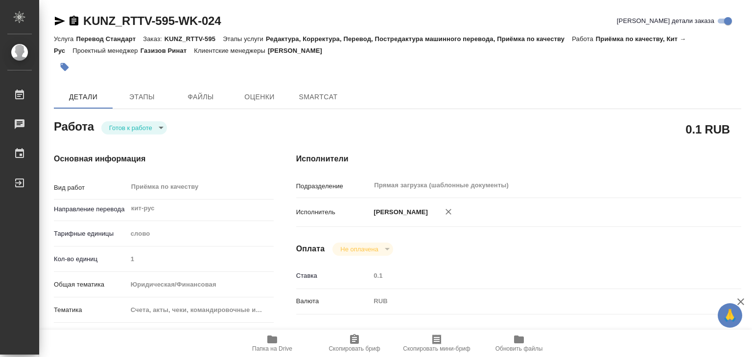
type input "[PERSON_NAME]"
type input "/Clients/RT/Orders/KUNZ_RTTV-595"
type textarea "x"
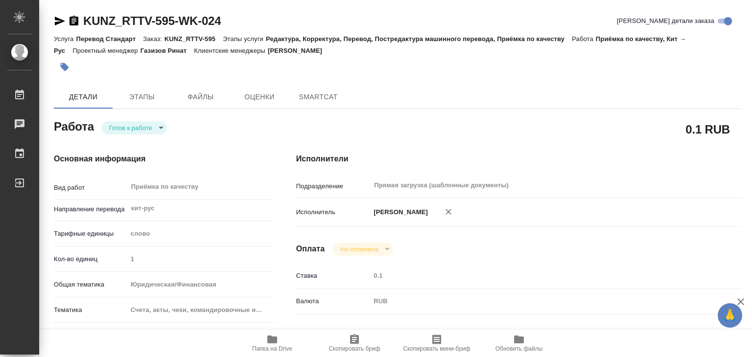
type textarea "x"
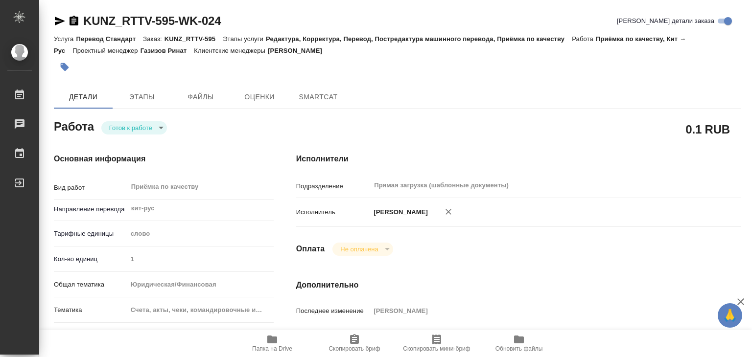
type textarea "x"
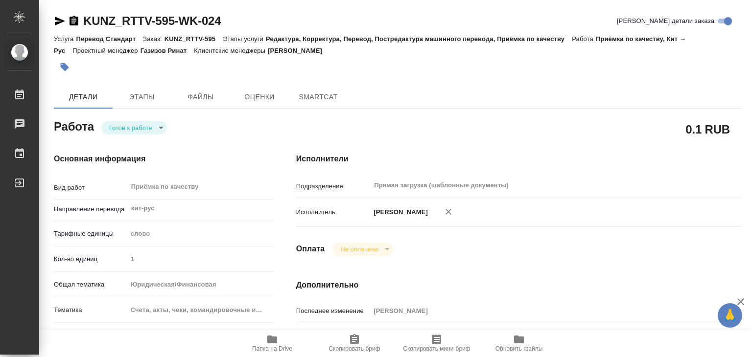
type textarea "x"
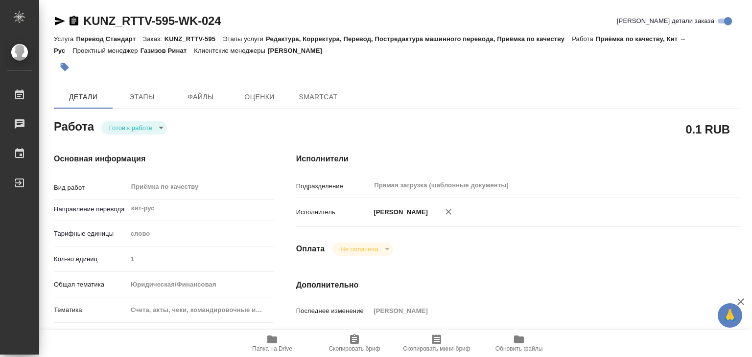
type textarea "x"
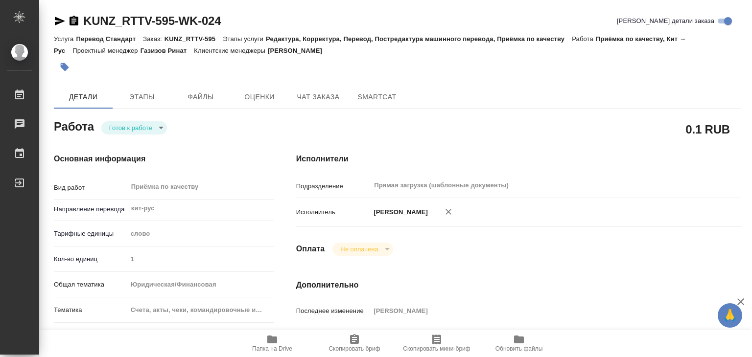
type textarea "x"
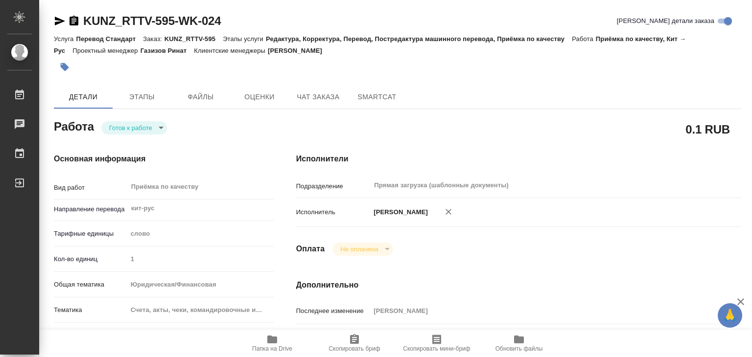
type textarea "x"
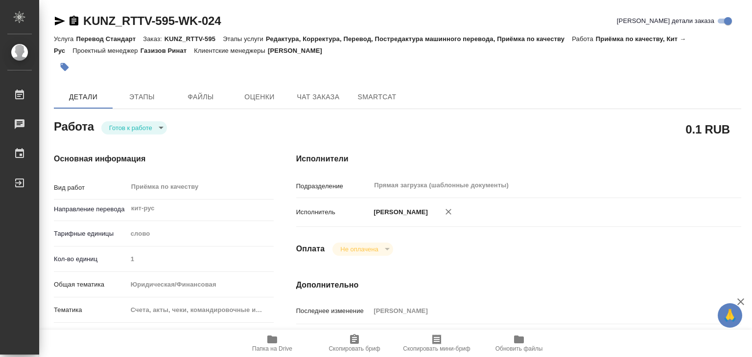
click at [150, 125] on body "🙏 .cls-1 fill:#fff; AWATERA Alilekova Valeriya Работы Чаты График Выйти KUNZ_RT…" at bounding box center [376, 178] width 752 height 357
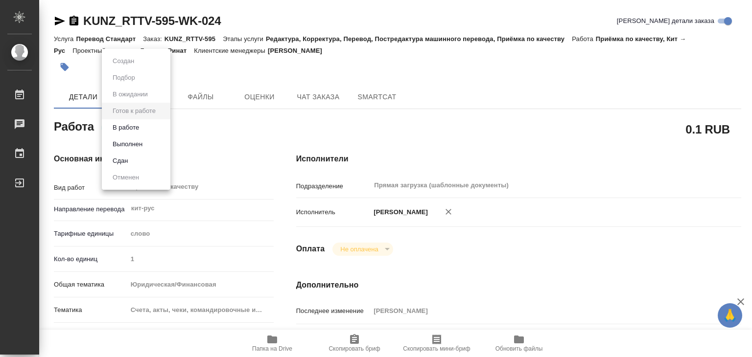
click at [164, 122] on li "В работе" at bounding box center [136, 127] width 69 height 17
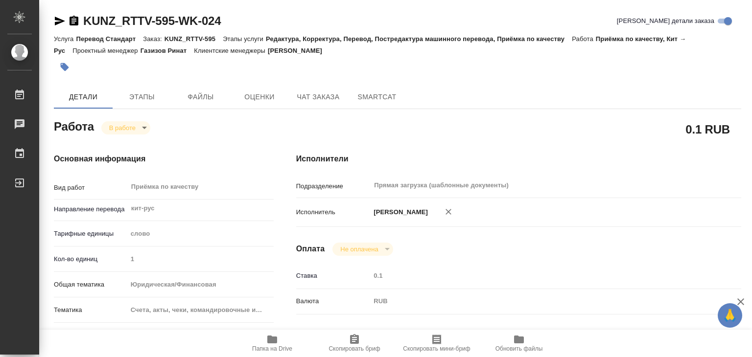
type textarea "x"
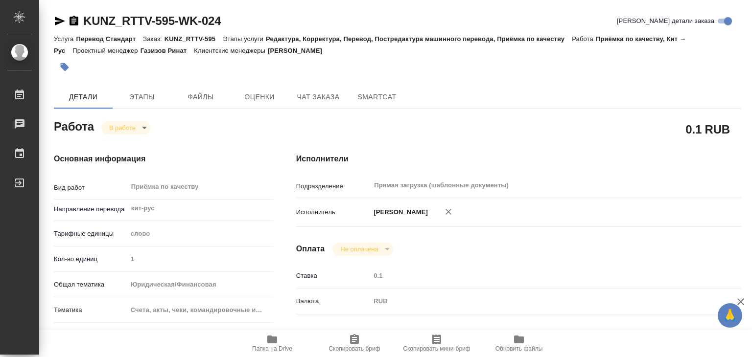
type textarea "x"
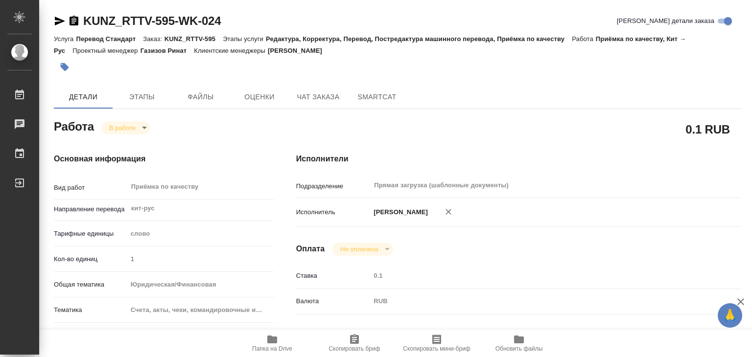
type textarea "x"
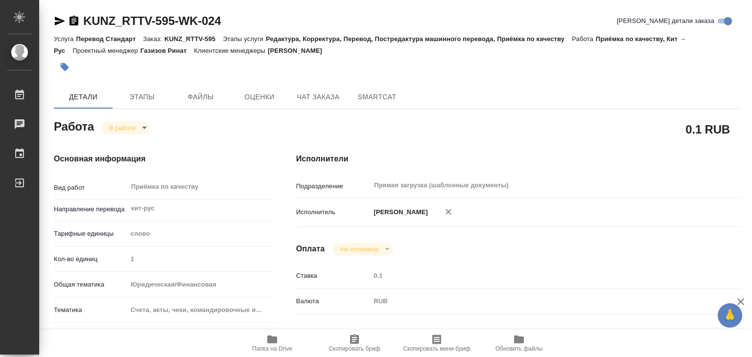
click at [272, 349] on span "Папка на Drive" at bounding box center [272, 349] width 40 height 7
click at [147, 95] on span "Этапы" at bounding box center [142, 97] width 47 height 12
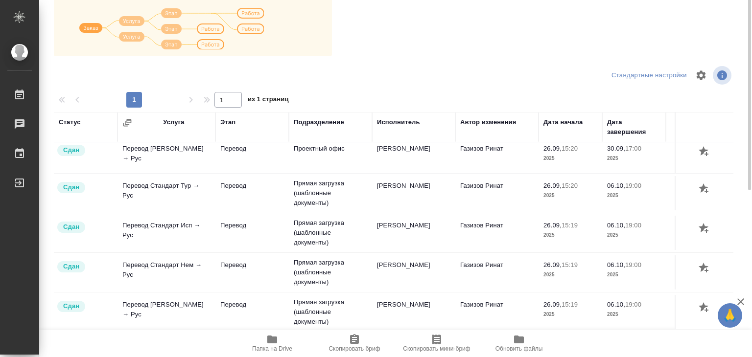
scroll to position [55, 0]
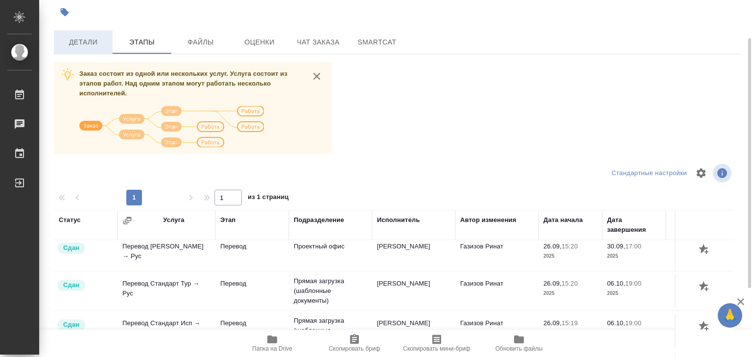
click at [93, 44] on span "Детали" at bounding box center [83, 42] width 47 height 12
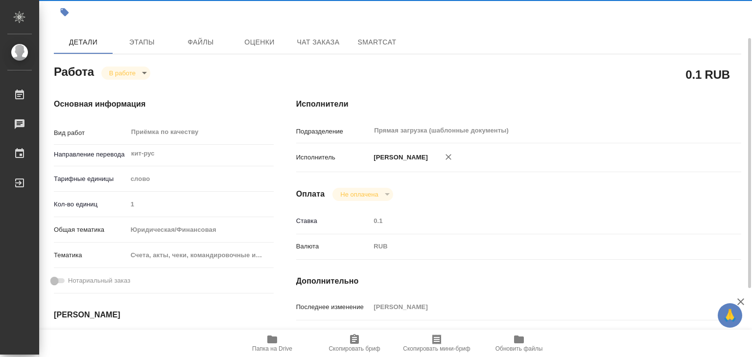
type textarea "x"
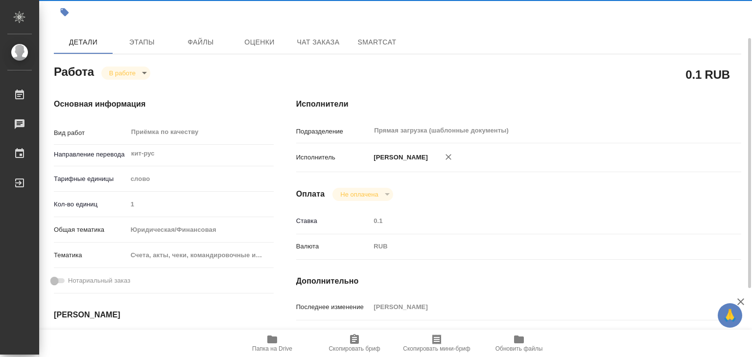
type textarea "x"
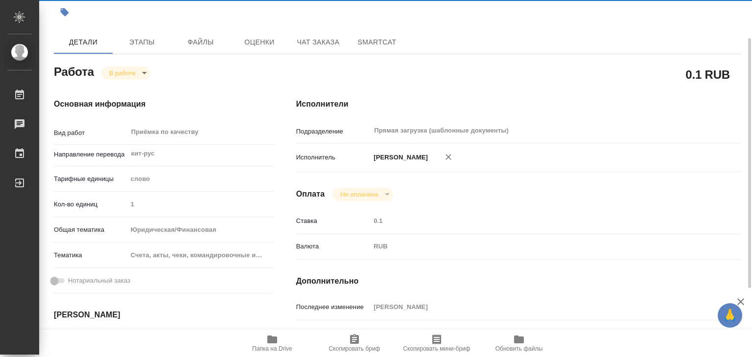
type textarea "x"
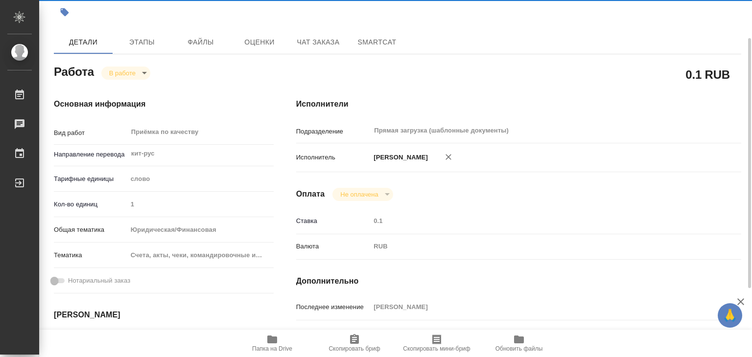
type textarea "x"
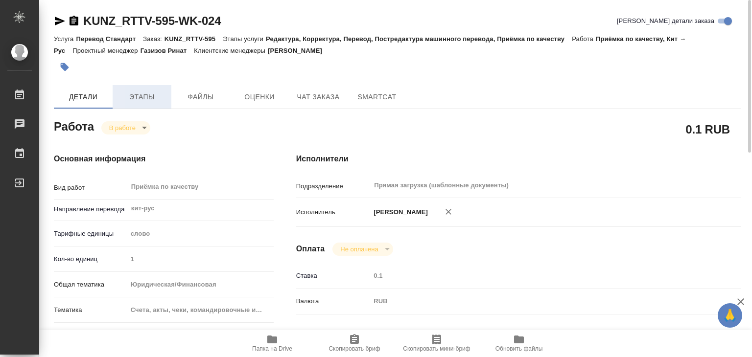
click at [151, 106] on button "Этапы" at bounding box center [142, 97] width 59 height 24
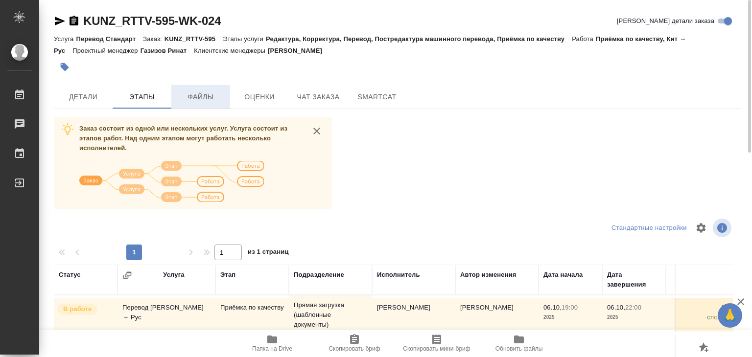
click at [194, 107] on button "Файлы" at bounding box center [200, 97] width 59 height 24
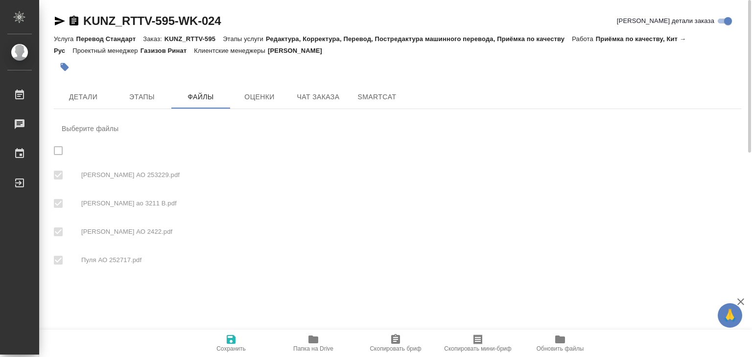
checkbox input "true"
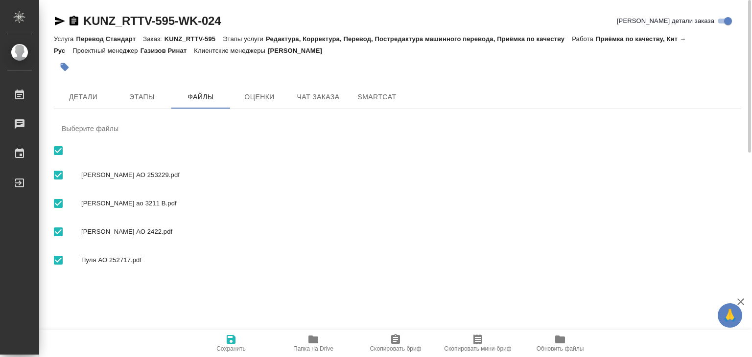
scroll to position [49, 0]
